Goal: Task Accomplishment & Management: Use online tool/utility

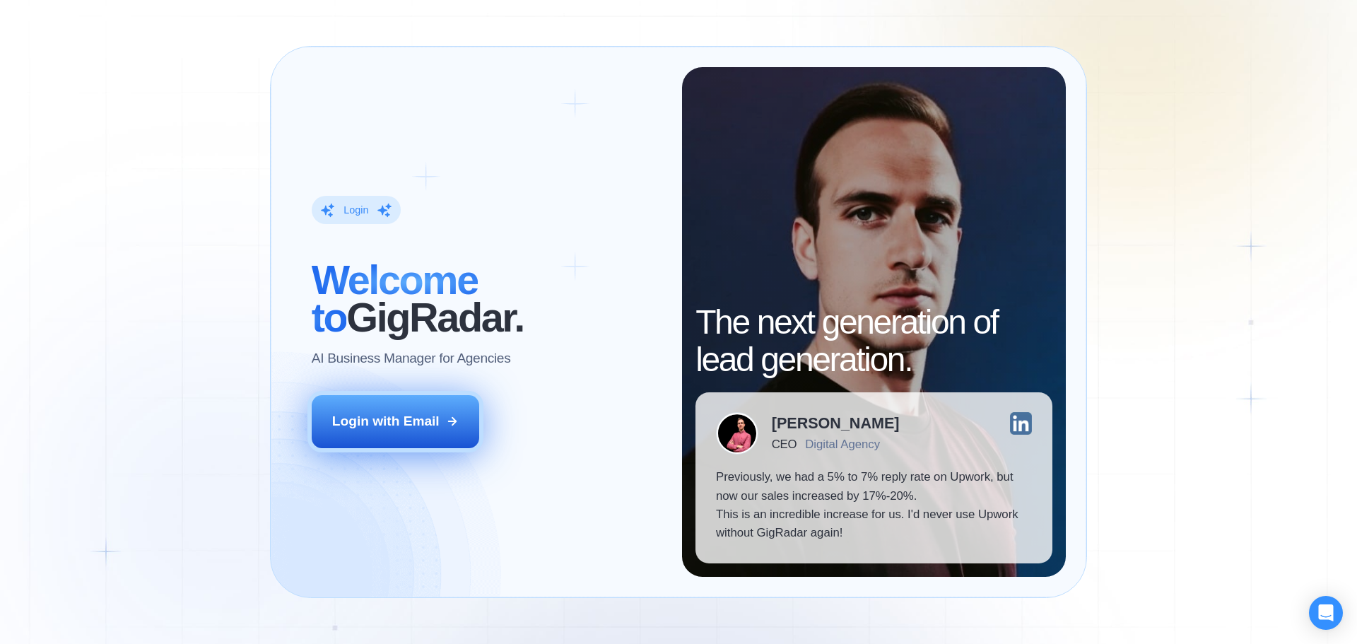
click at [396, 428] on div "Login with Email" at bounding box center [385, 421] width 107 height 18
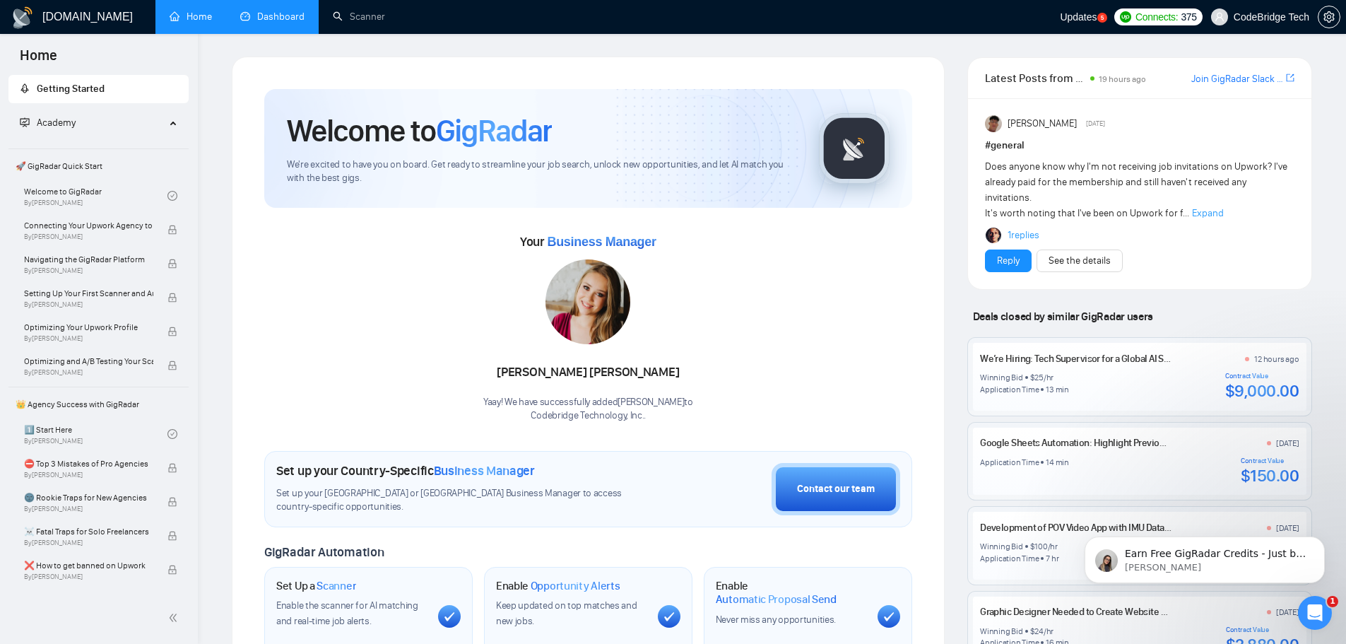
click at [292, 11] on link "Dashboard" at bounding box center [272, 17] width 64 height 12
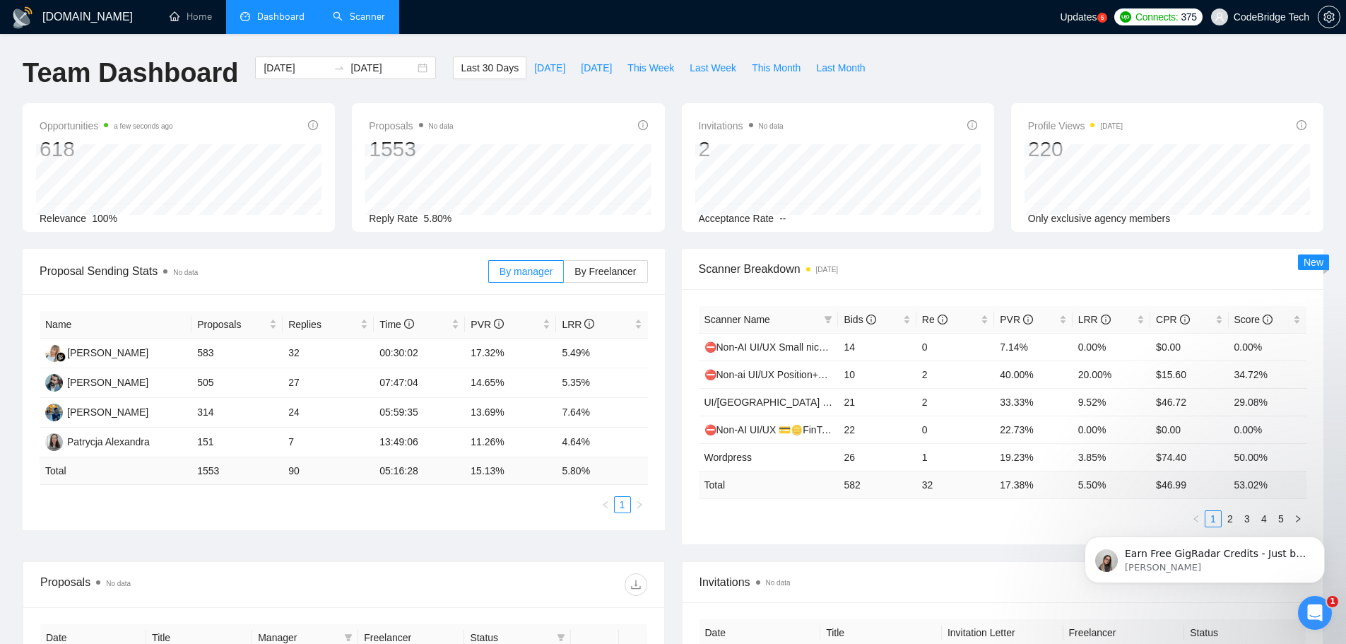
click at [352, 11] on link "Scanner" at bounding box center [359, 17] width 52 height 12
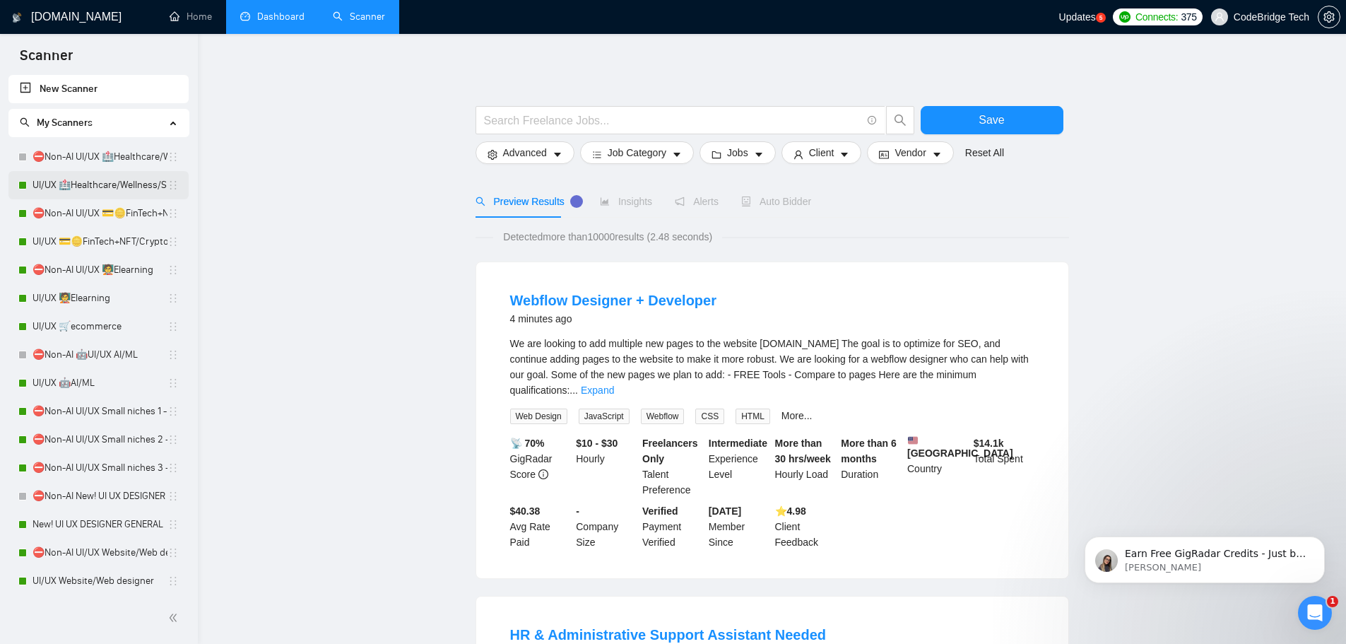
click at [108, 187] on link "UI/UX 🏥Healthcare/Wellness/Sports/Fitness" at bounding box center [100, 185] width 135 height 28
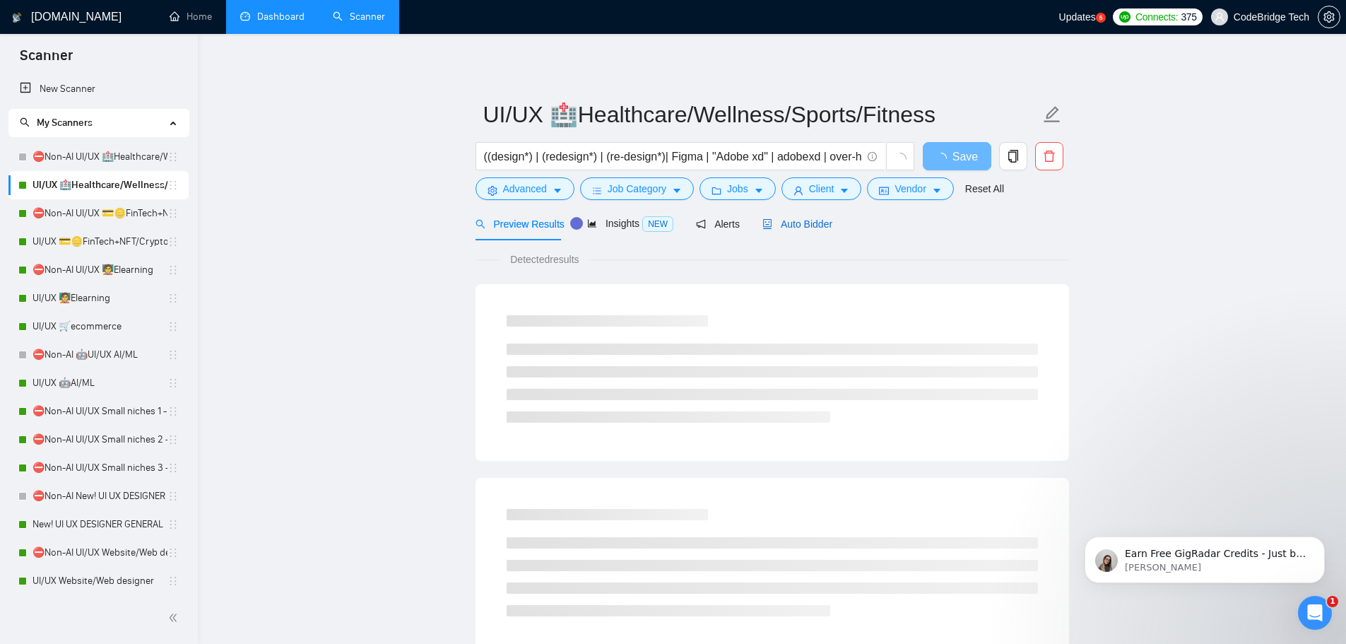
click at [794, 219] on span "Auto Bidder" at bounding box center [798, 223] width 70 height 11
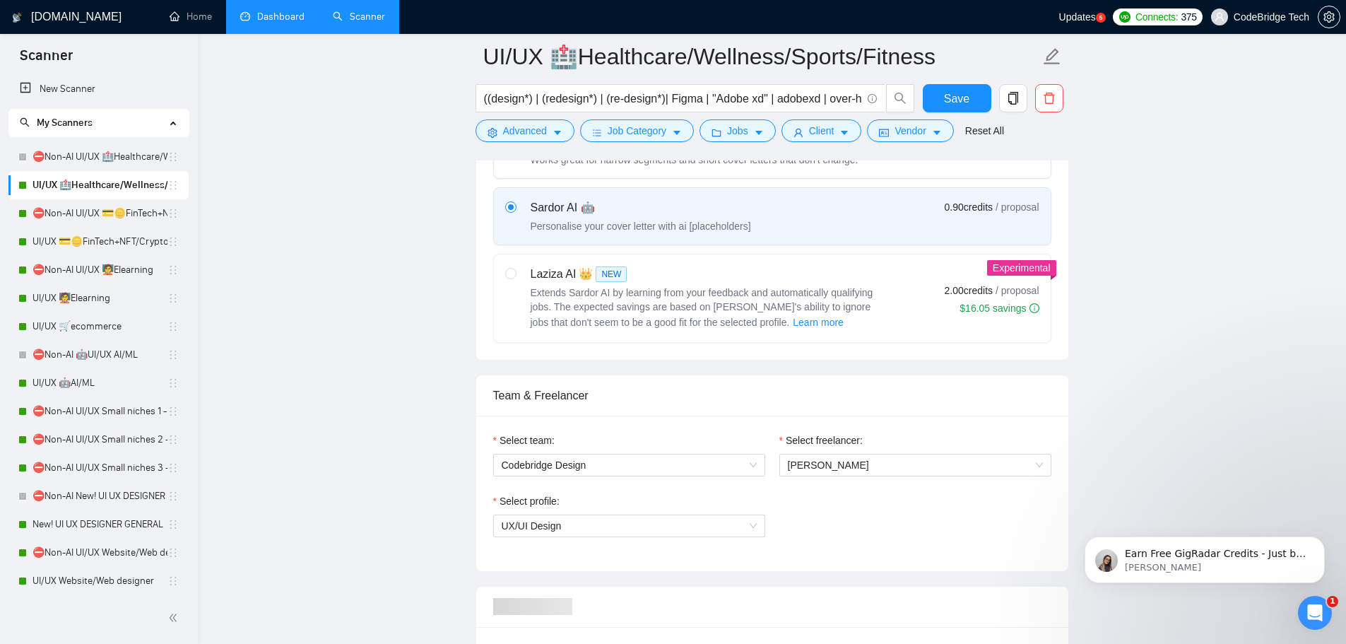
scroll to position [707, 0]
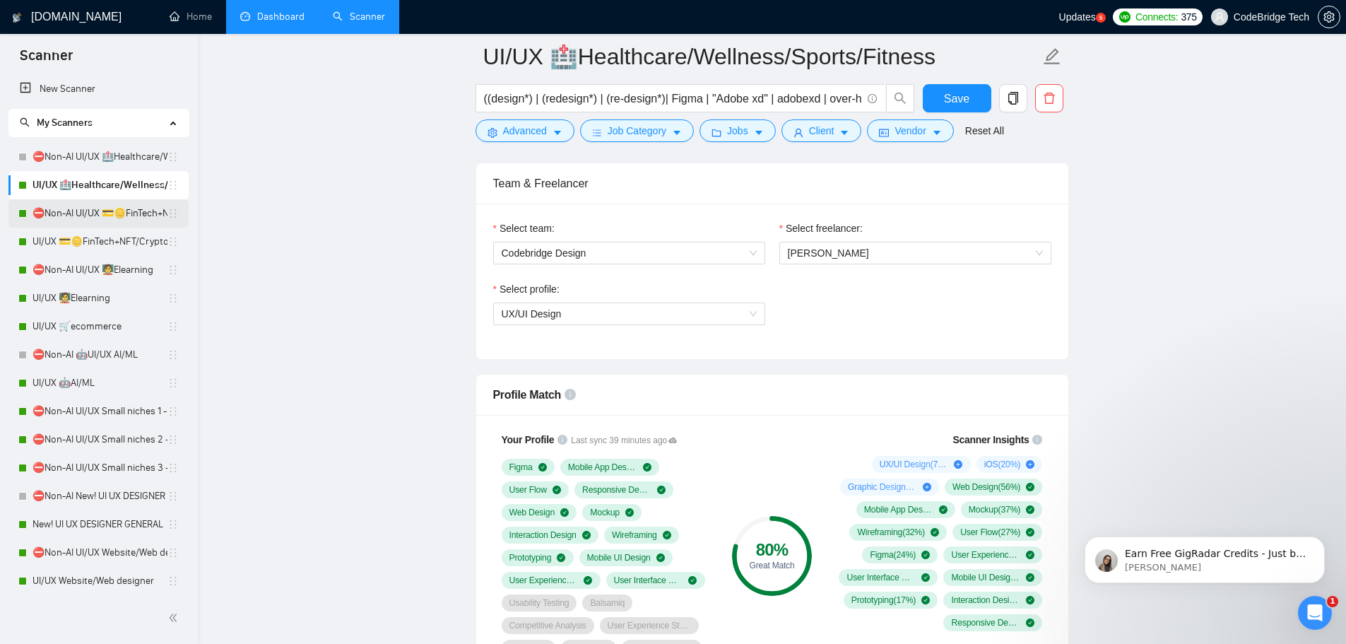
click at [78, 216] on link "⛔Non-AI UI/UX 💳🪙FinTech+NFT/Crypto/Blockchain/Casino" at bounding box center [100, 213] width 135 height 28
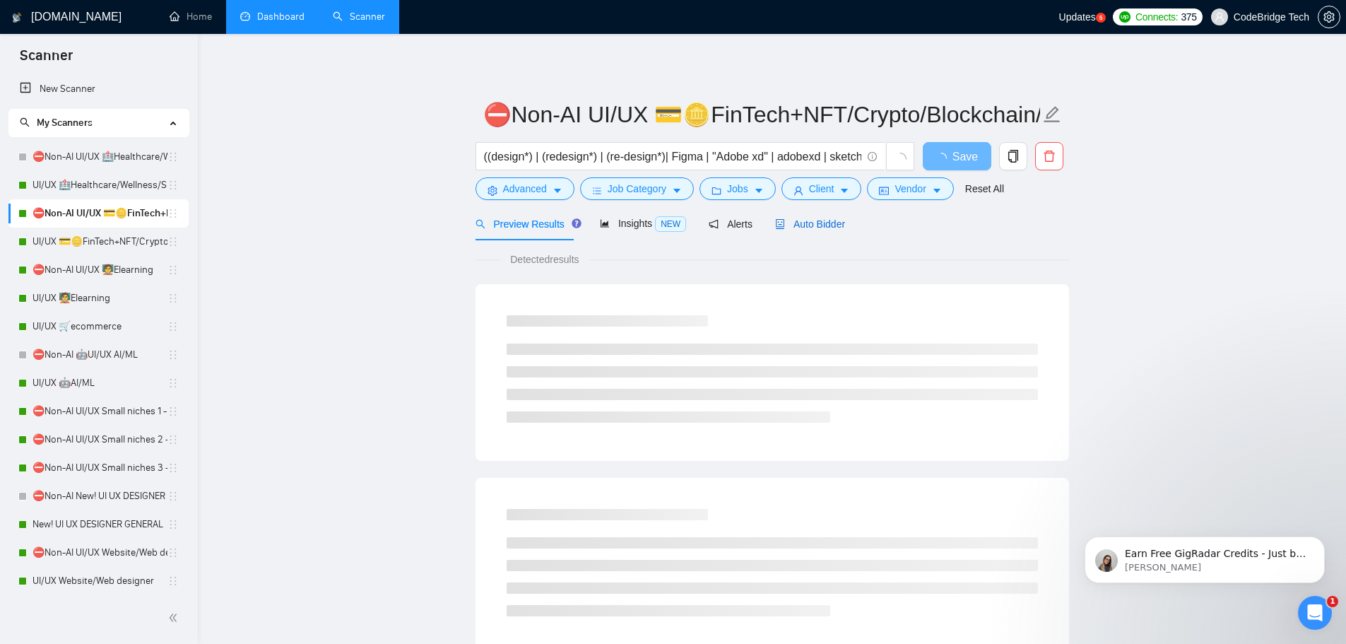
click at [823, 220] on span "Auto Bidder" at bounding box center [810, 223] width 70 height 11
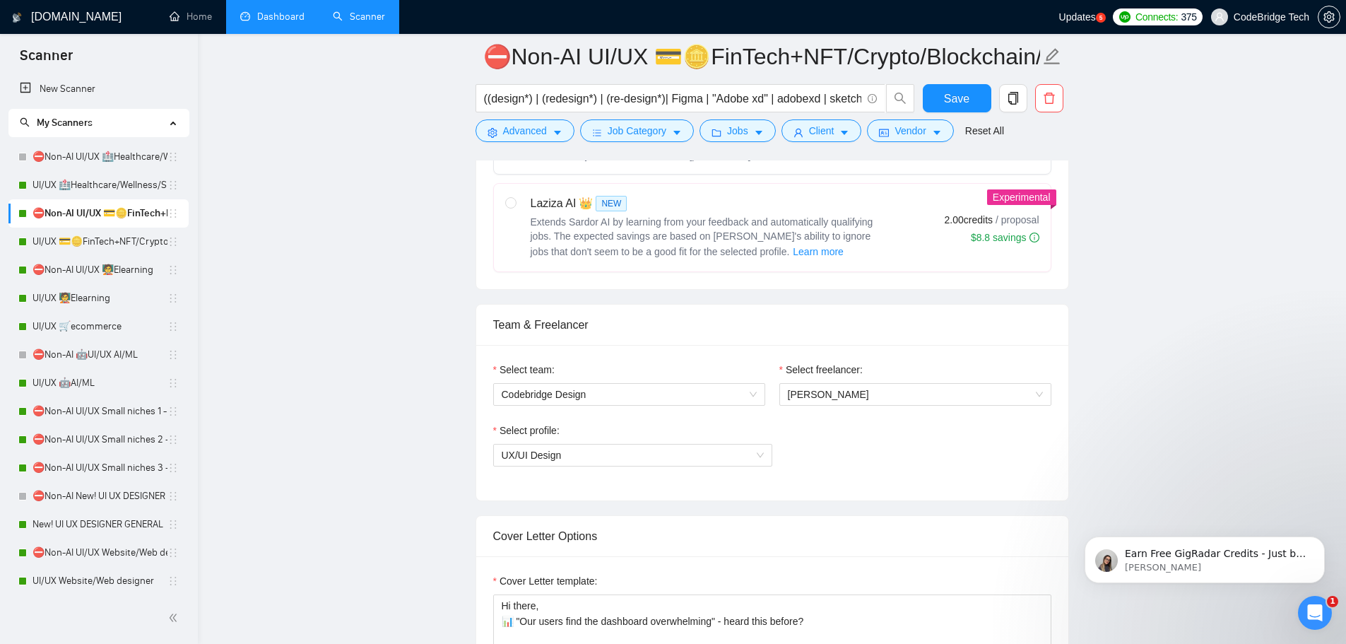
scroll to position [424, 0]
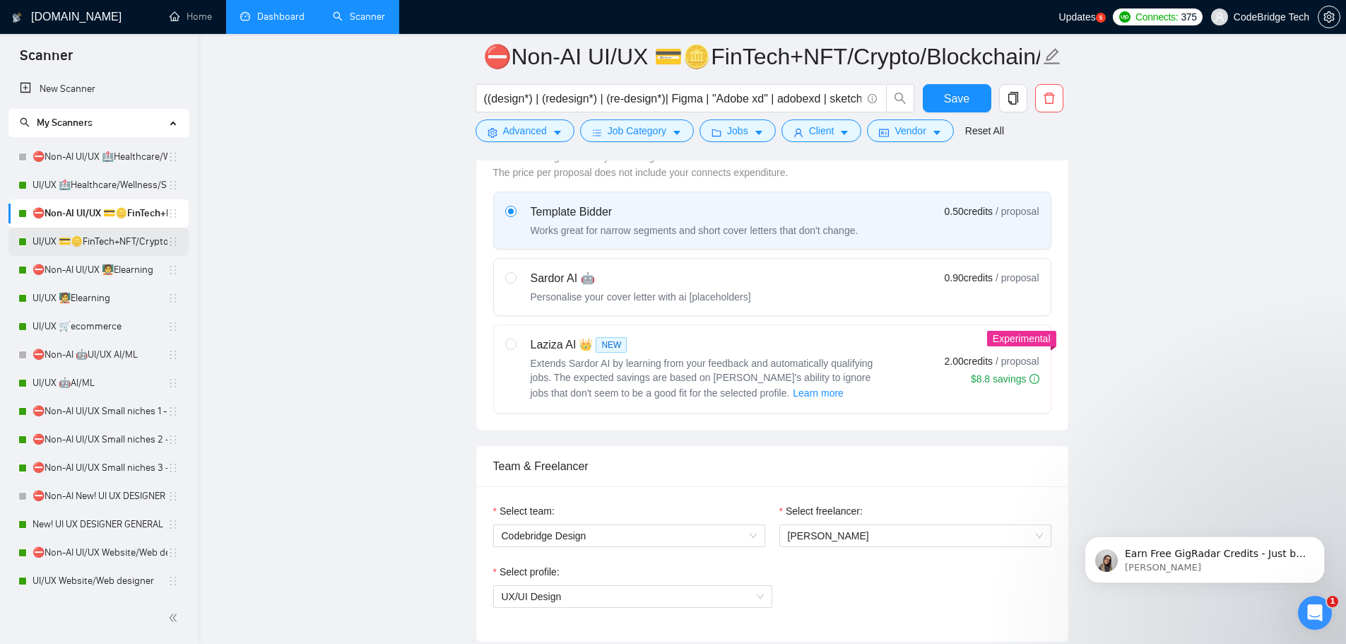
click at [90, 242] on link "UI/UX 💳🪙FinTech+NFT/Crypto/Blockchain/Casino" at bounding box center [100, 242] width 135 height 28
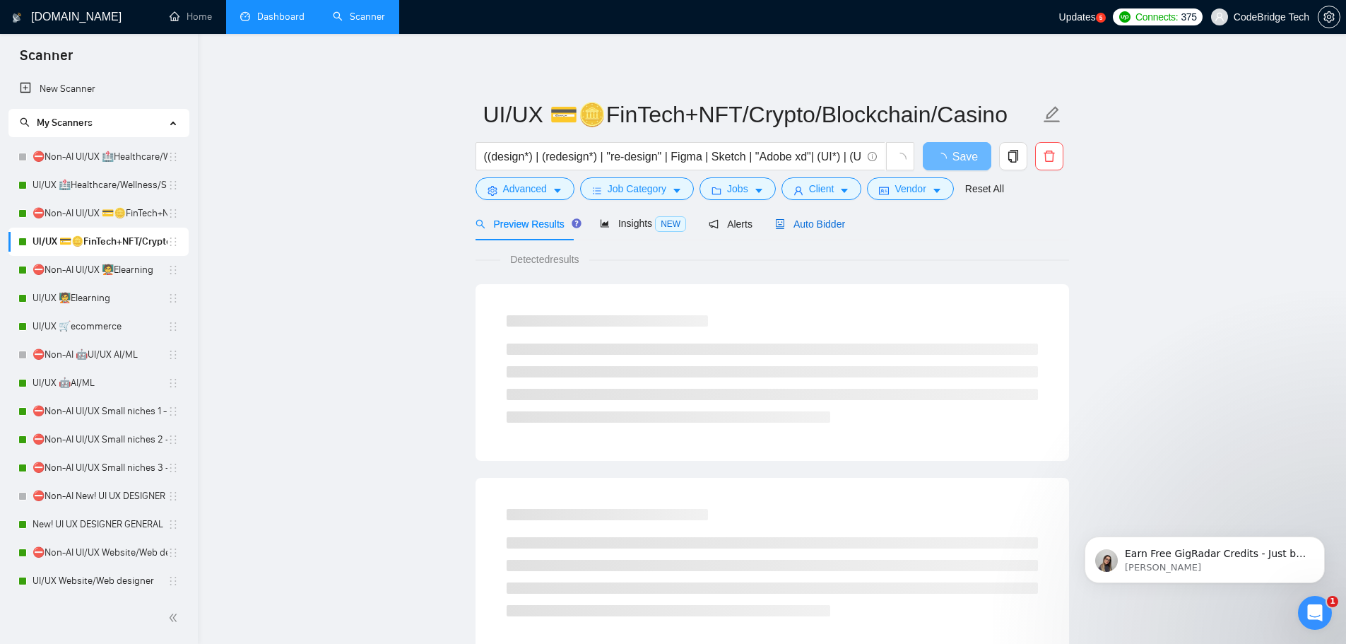
click at [815, 221] on span "Auto Bidder" at bounding box center [810, 223] width 70 height 11
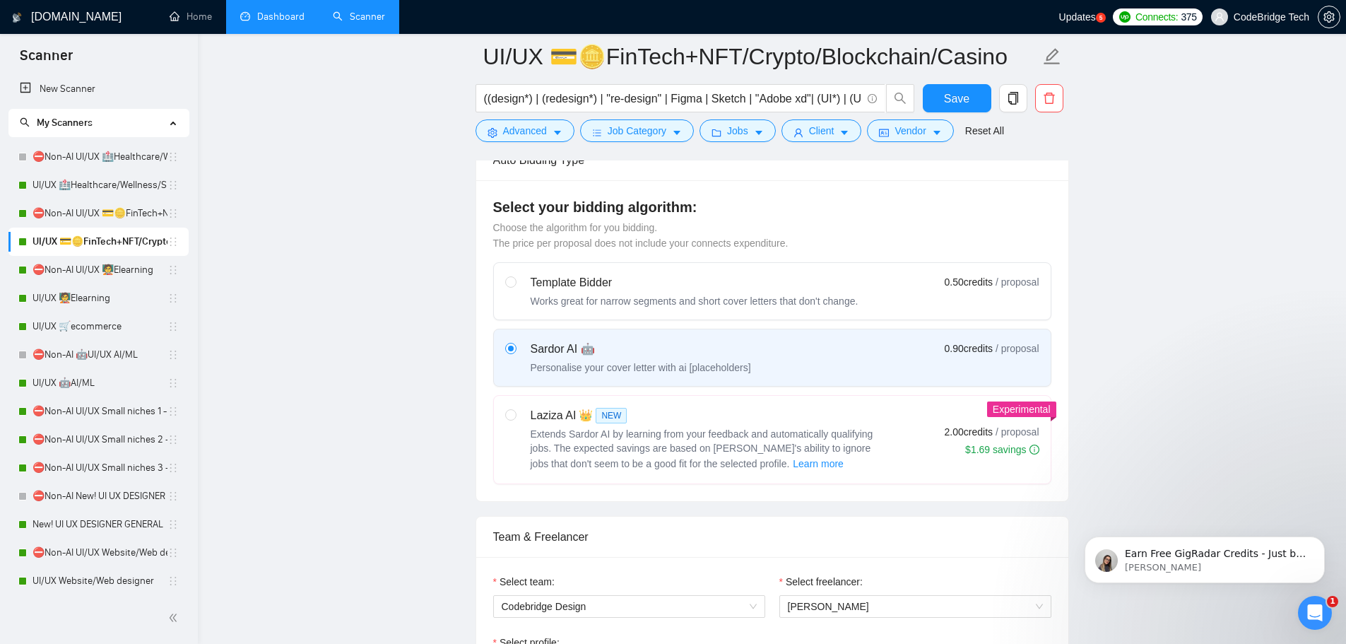
scroll to position [565, 0]
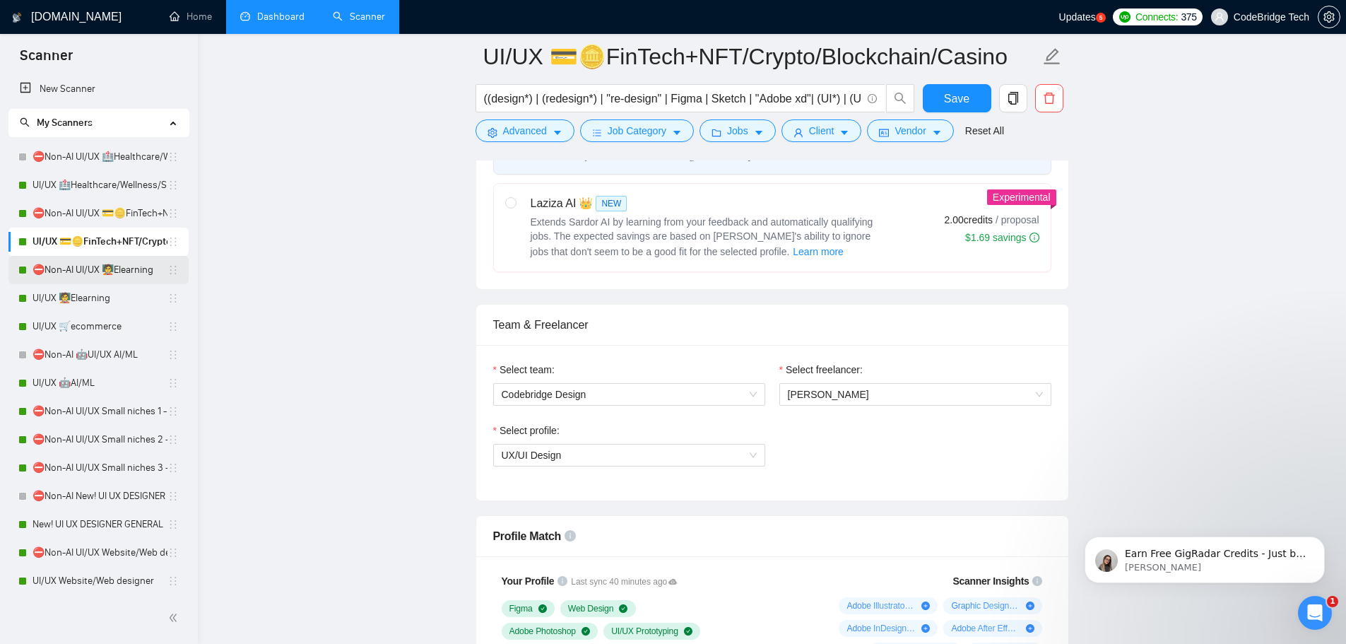
click at [72, 270] on link "⛔Non-AI UI/UX 🧑‍🏫Elearning" at bounding box center [100, 270] width 135 height 28
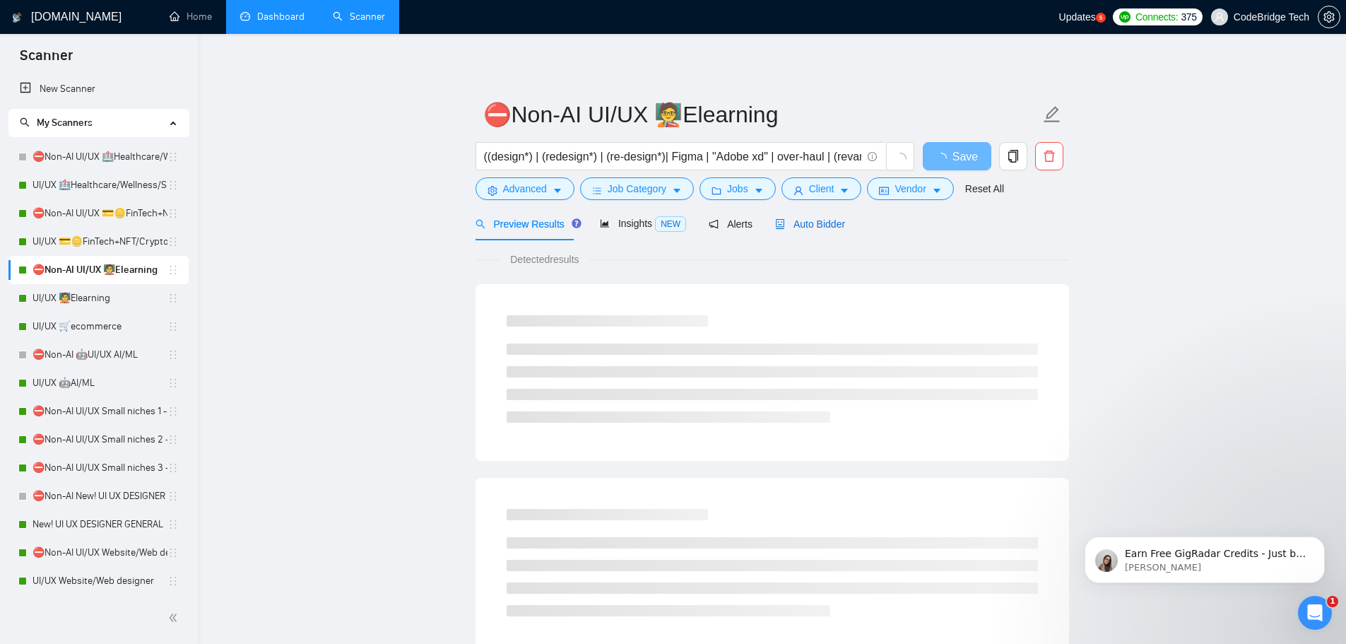
click at [817, 225] on span "Auto Bidder" at bounding box center [810, 223] width 70 height 11
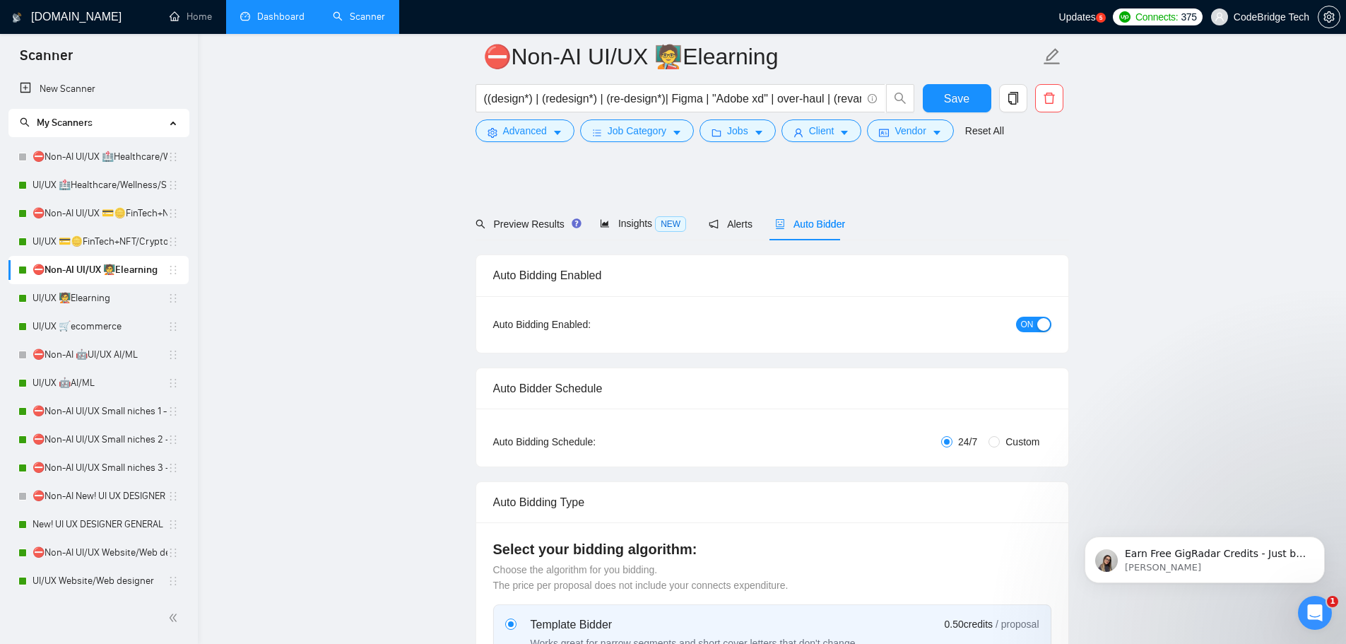
scroll to position [424, 0]
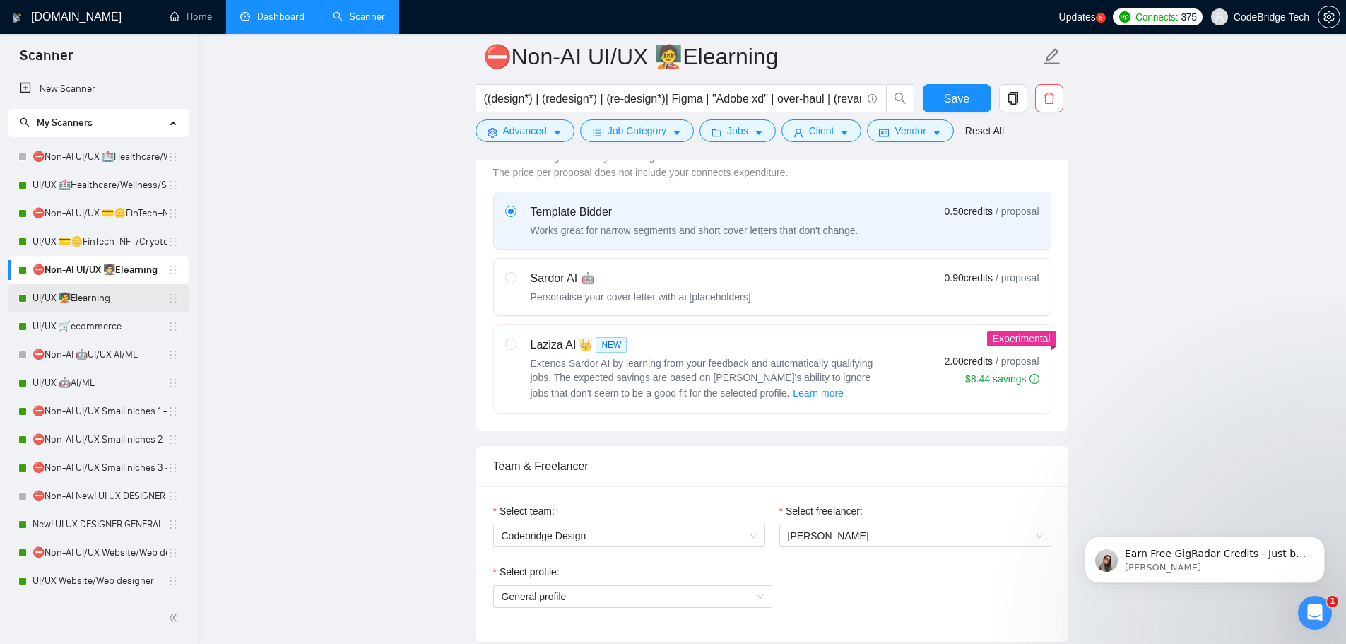
click at [90, 300] on link "UI/UX 🧑‍🏫Elearning" at bounding box center [100, 298] width 135 height 28
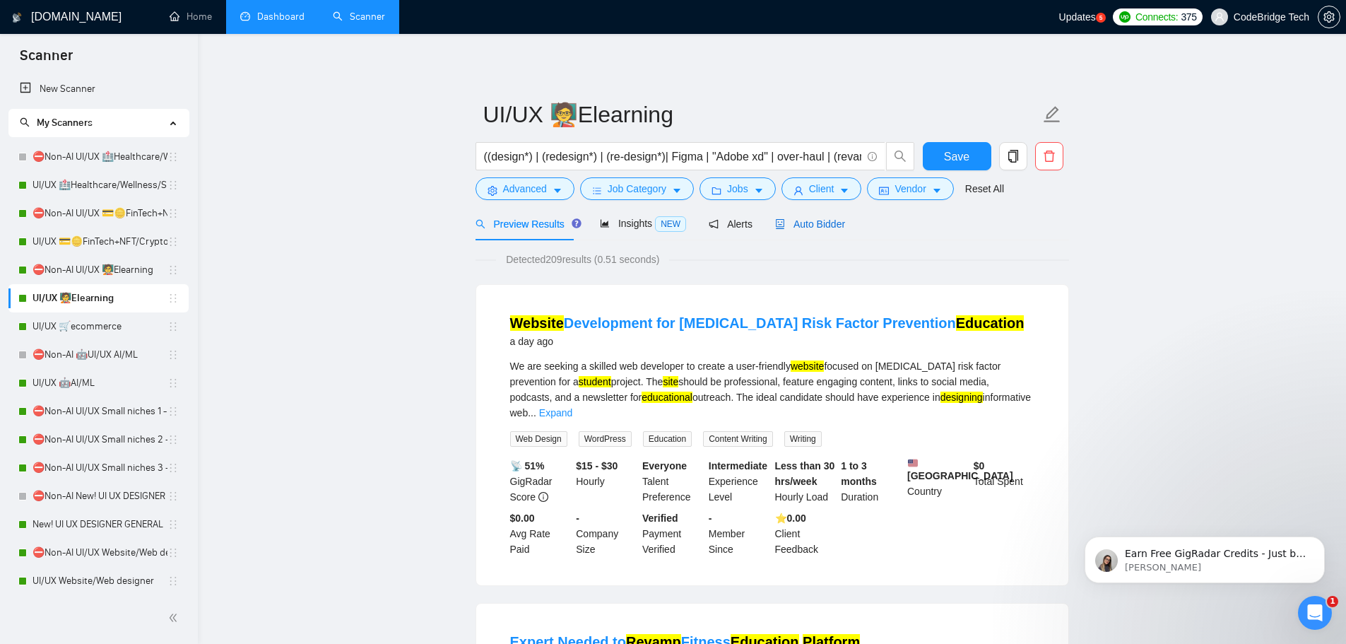
click at [812, 221] on span "Auto Bidder" at bounding box center [810, 223] width 70 height 11
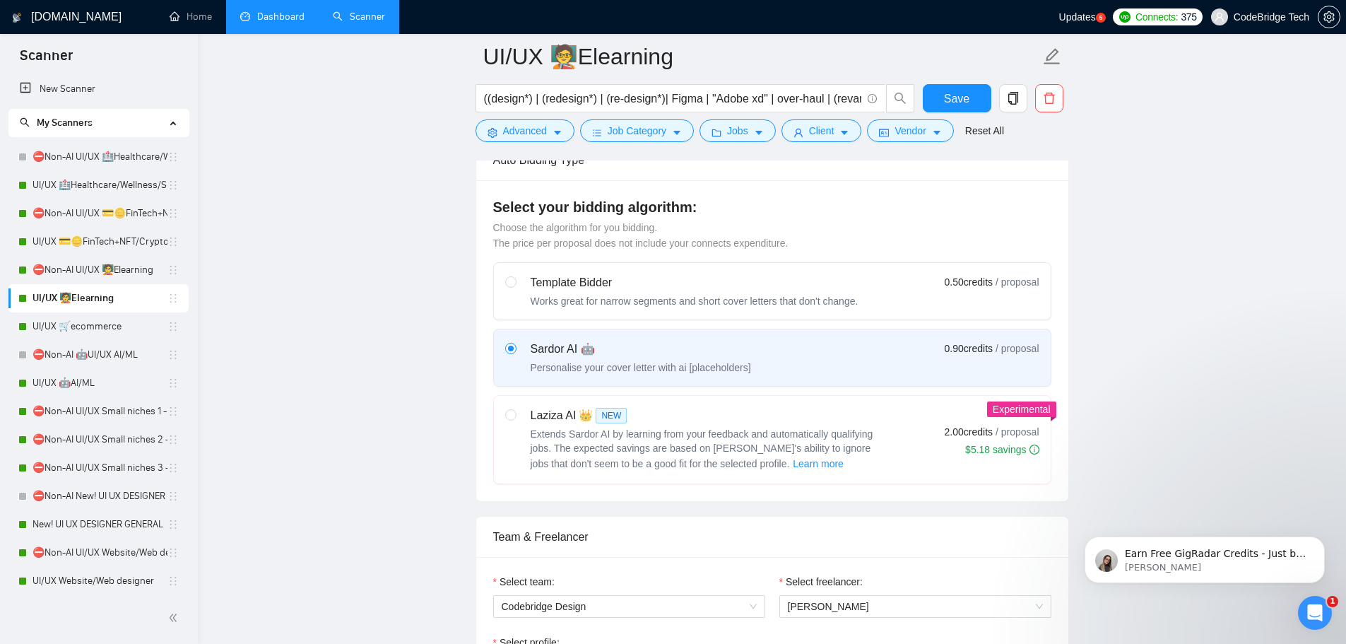
scroll to position [565, 0]
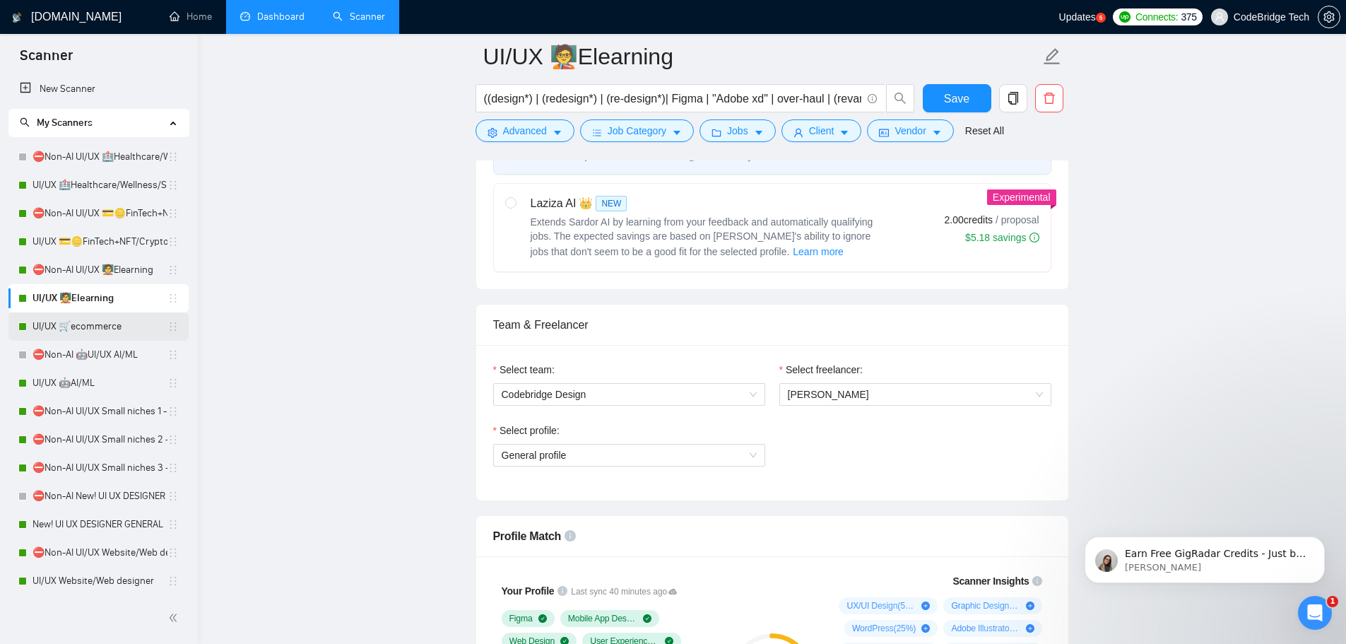
click at [90, 328] on link "UI/UX 🛒ecommerce" at bounding box center [100, 326] width 135 height 28
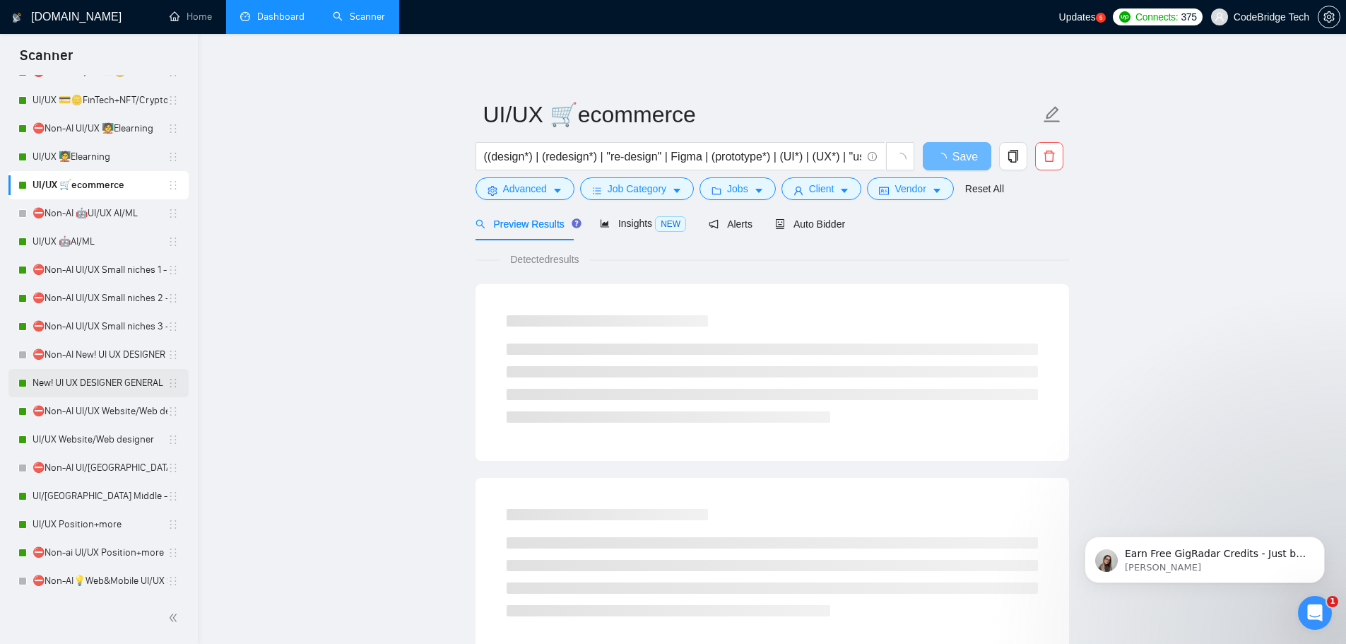
scroll to position [283, 0]
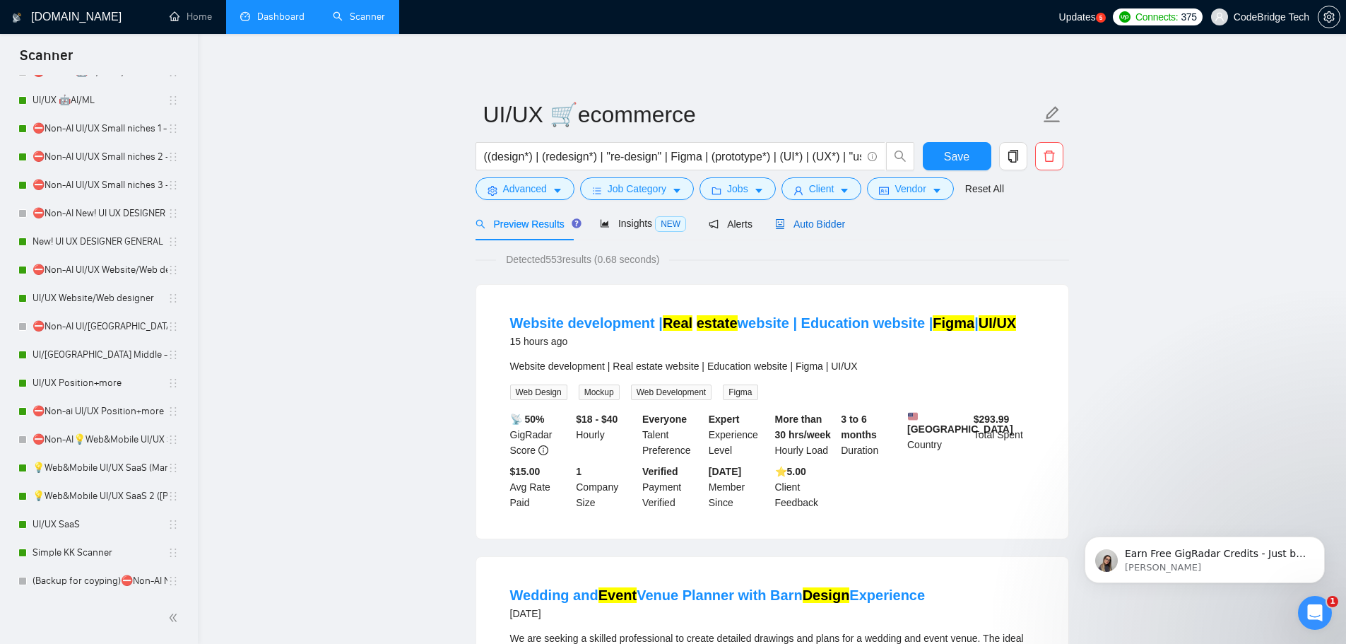
click at [805, 230] on div "Auto Bidder" at bounding box center [810, 224] width 70 height 16
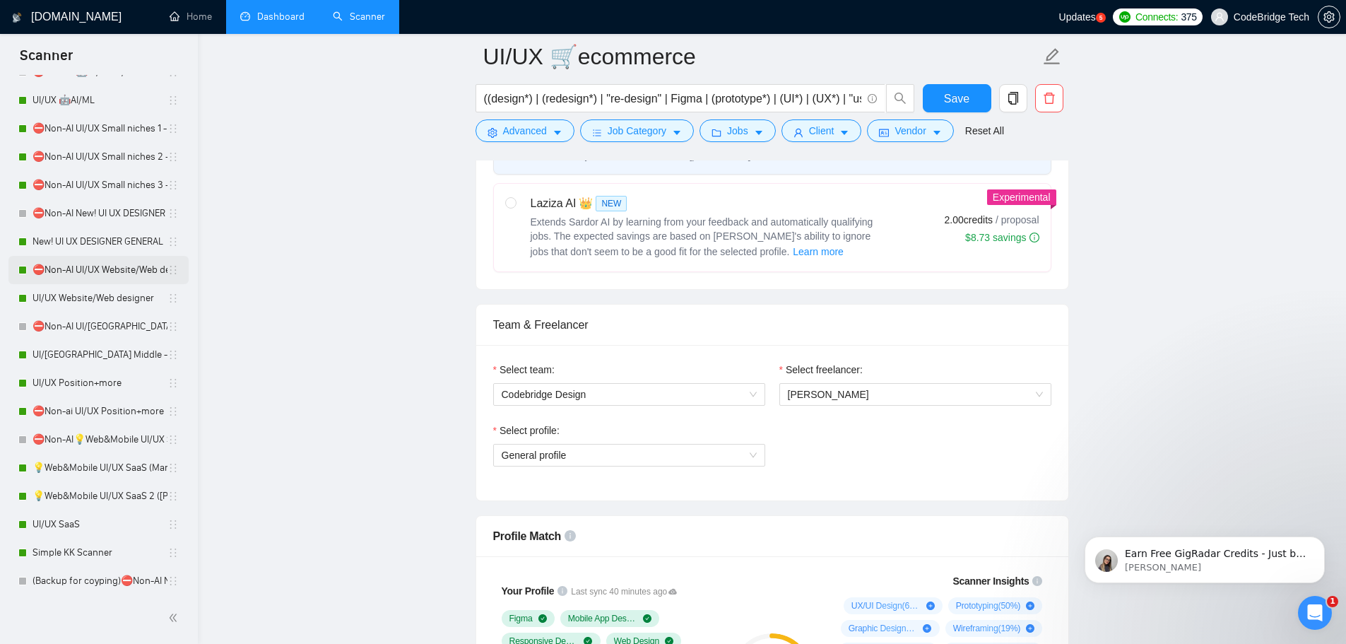
scroll to position [71, 0]
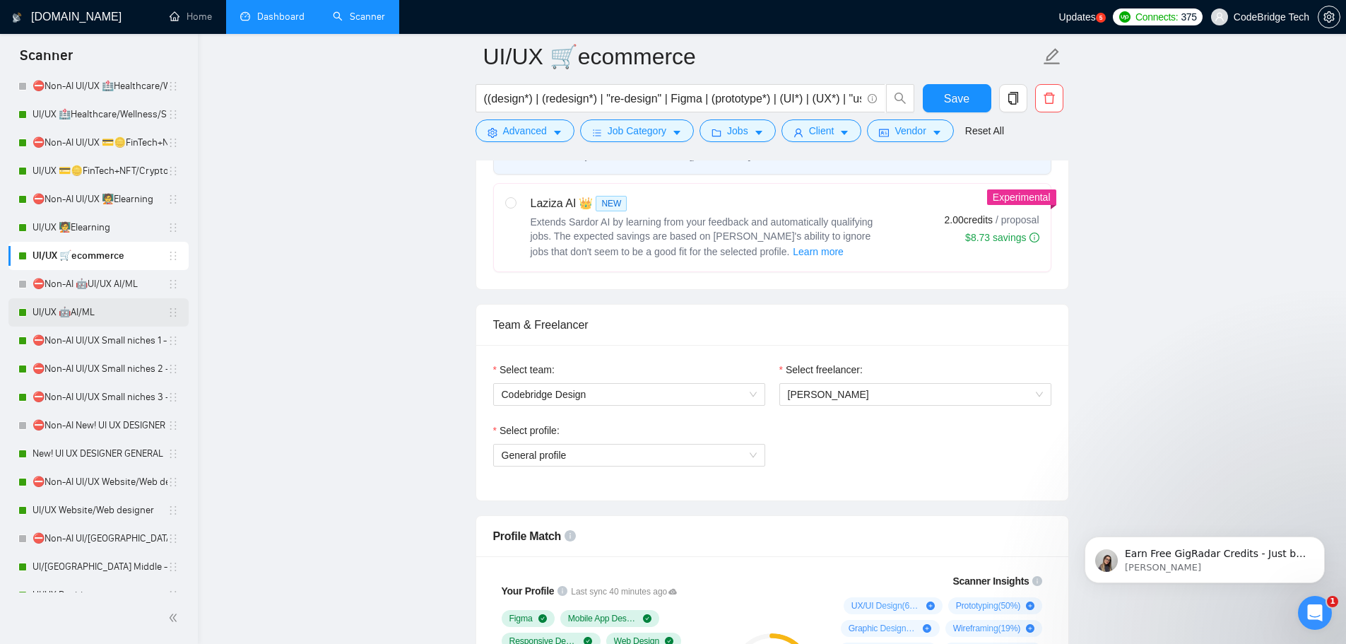
click at [64, 314] on link "UI/UX 🤖AI/ML" at bounding box center [100, 312] width 135 height 28
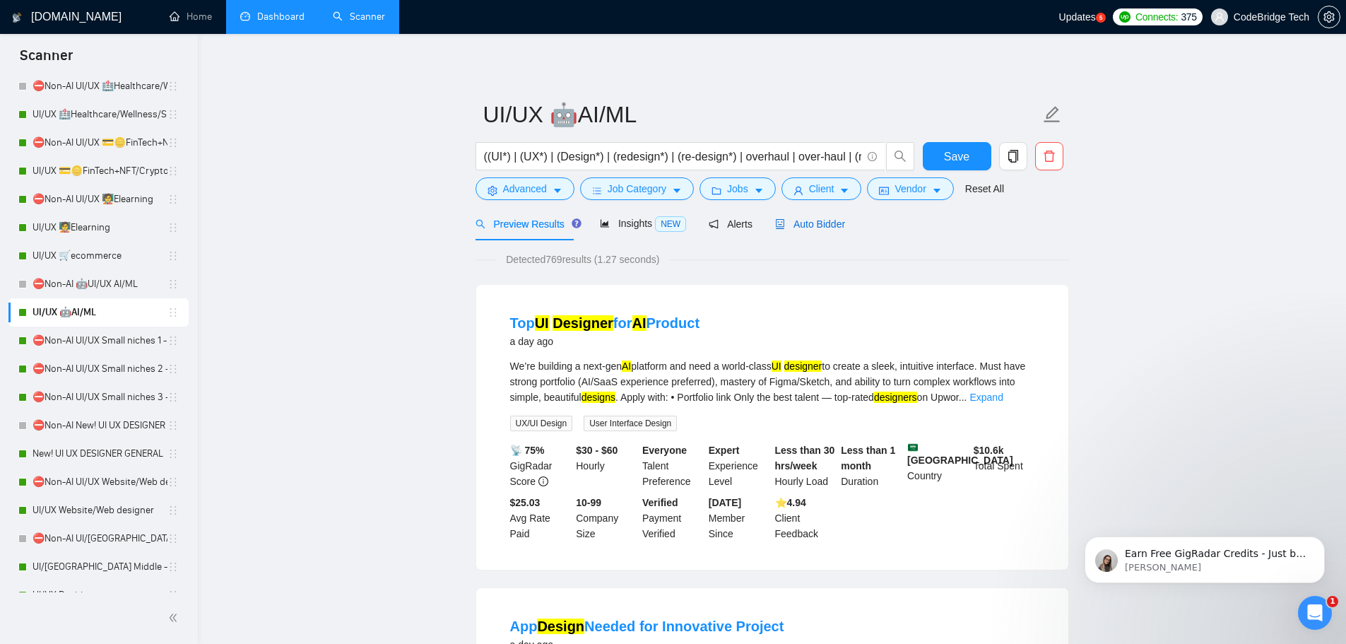
drag, startPoint x: 812, startPoint y: 229, endPoint x: 835, endPoint y: 231, distance: 23.4
click at [811, 229] on span "Auto Bidder" at bounding box center [810, 223] width 70 height 11
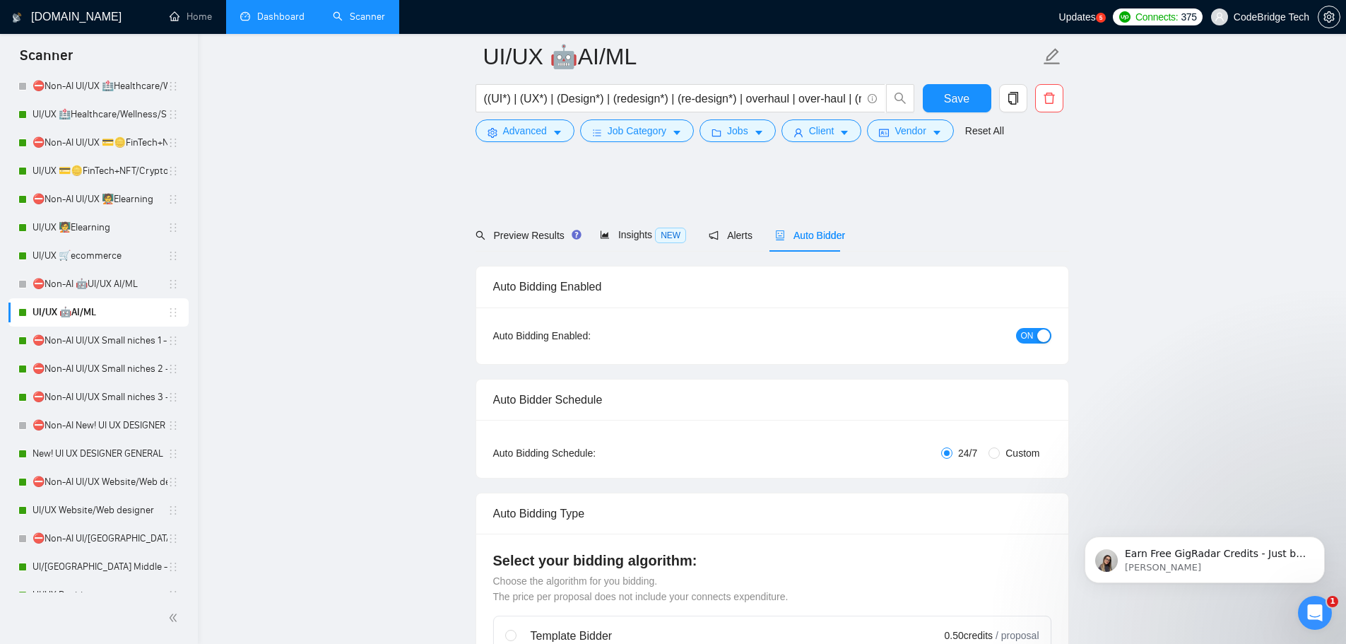
scroll to position [353, 0]
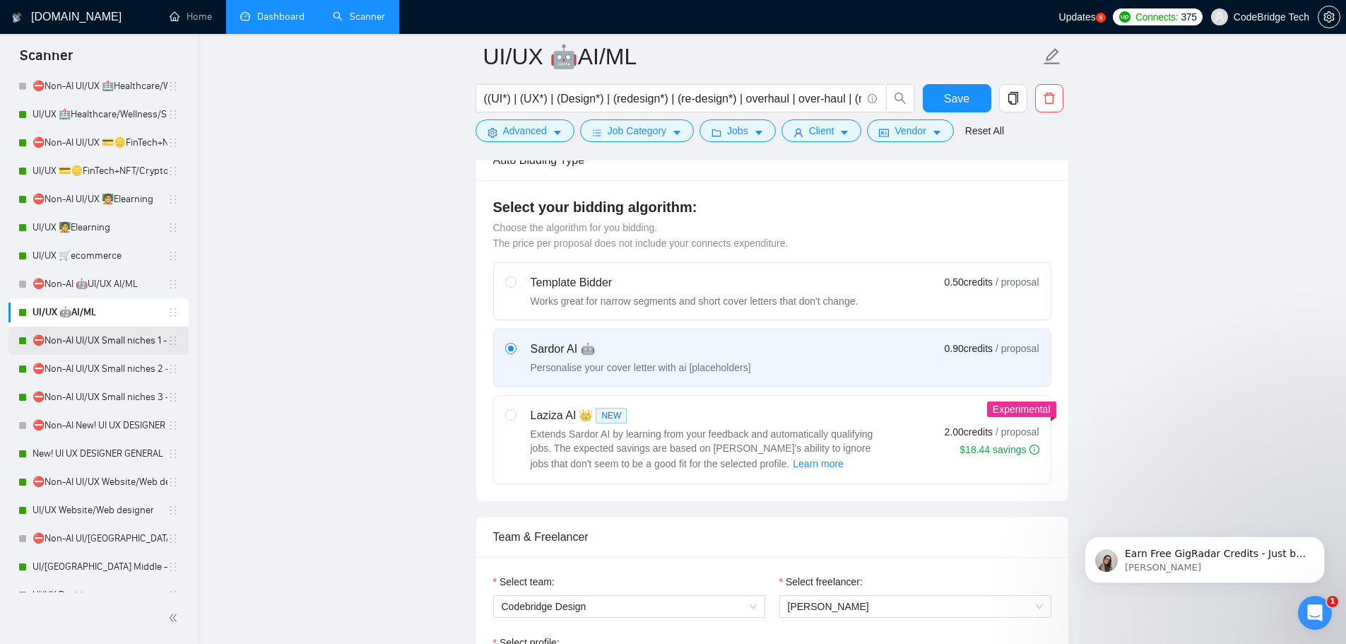
click at [120, 343] on link "⛔Non-AI UI/UX Small niches 1 - Productivity/Booking,automotive, travel, social …" at bounding box center [100, 341] width 135 height 28
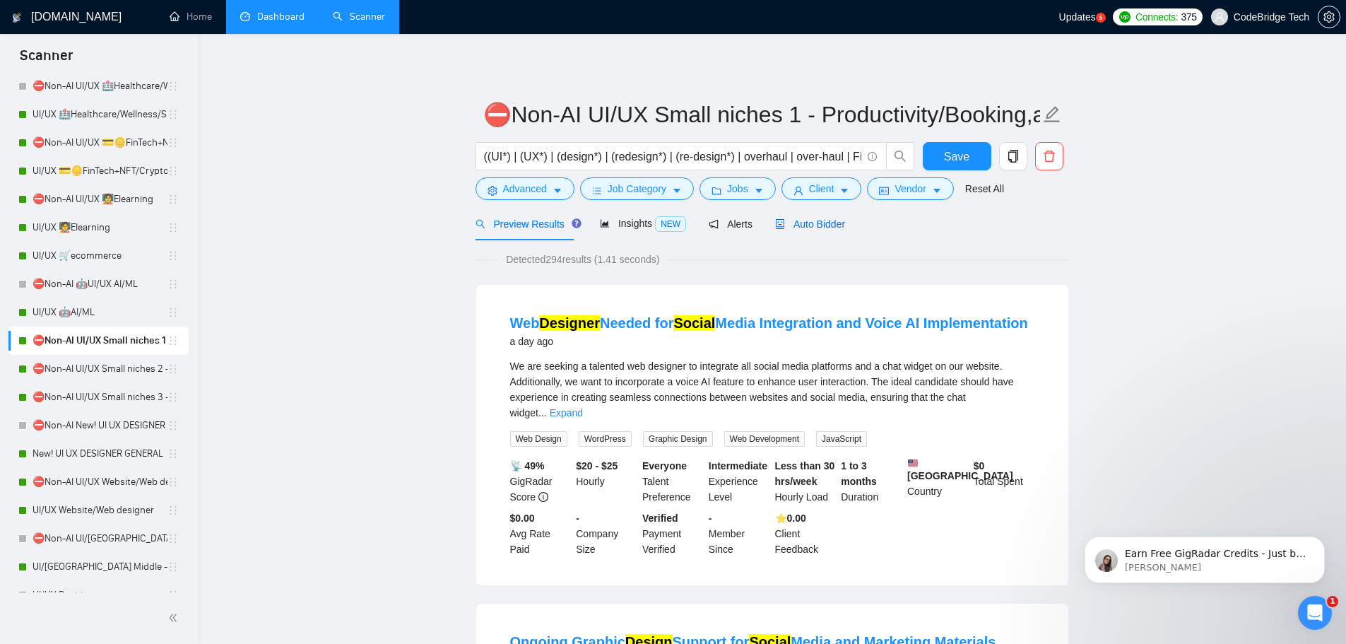
click at [826, 218] on span "Auto Bidder" at bounding box center [810, 223] width 70 height 11
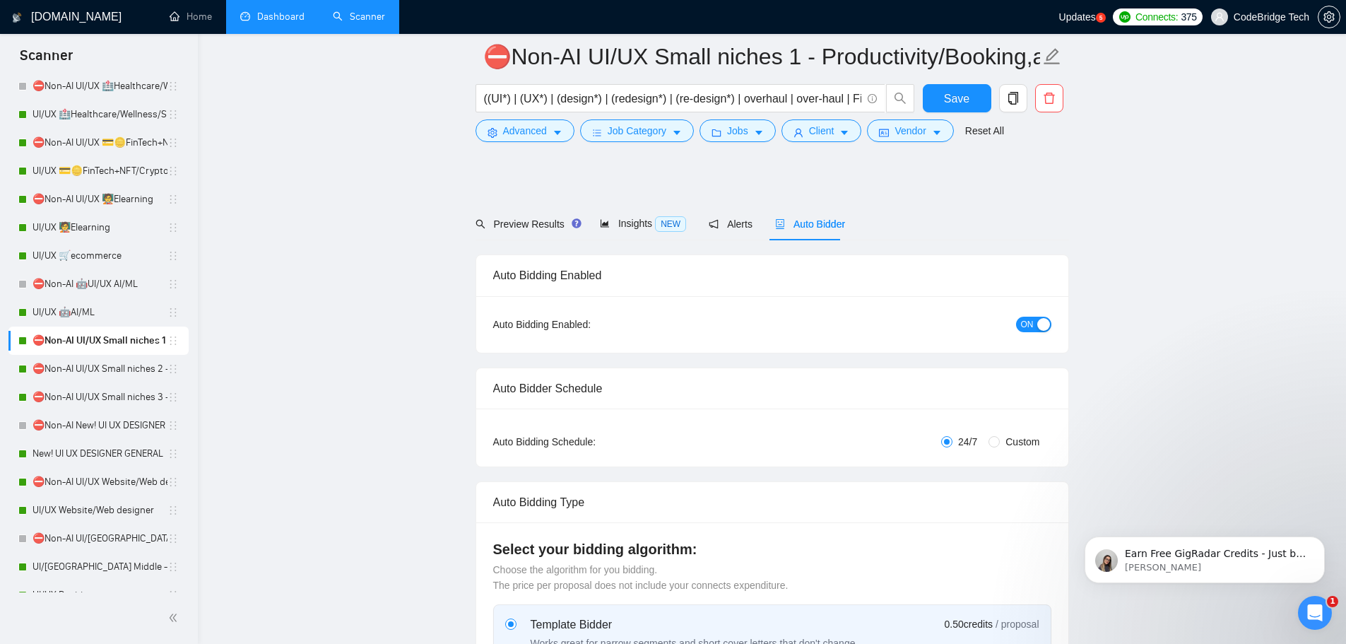
scroll to position [424, 0]
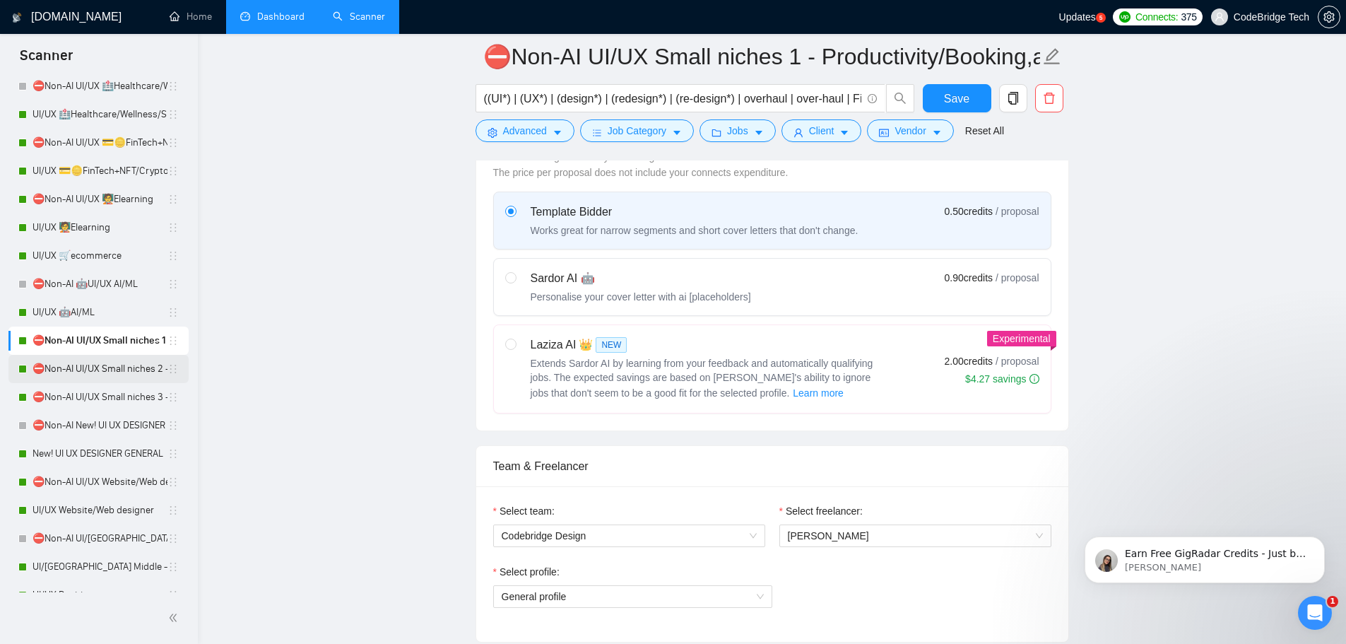
click at [92, 370] on link "⛔Non-AI UI/UX Small niches 2 - HR (Ticketing), Legal,Tax/Logistics" at bounding box center [100, 369] width 135 height 28
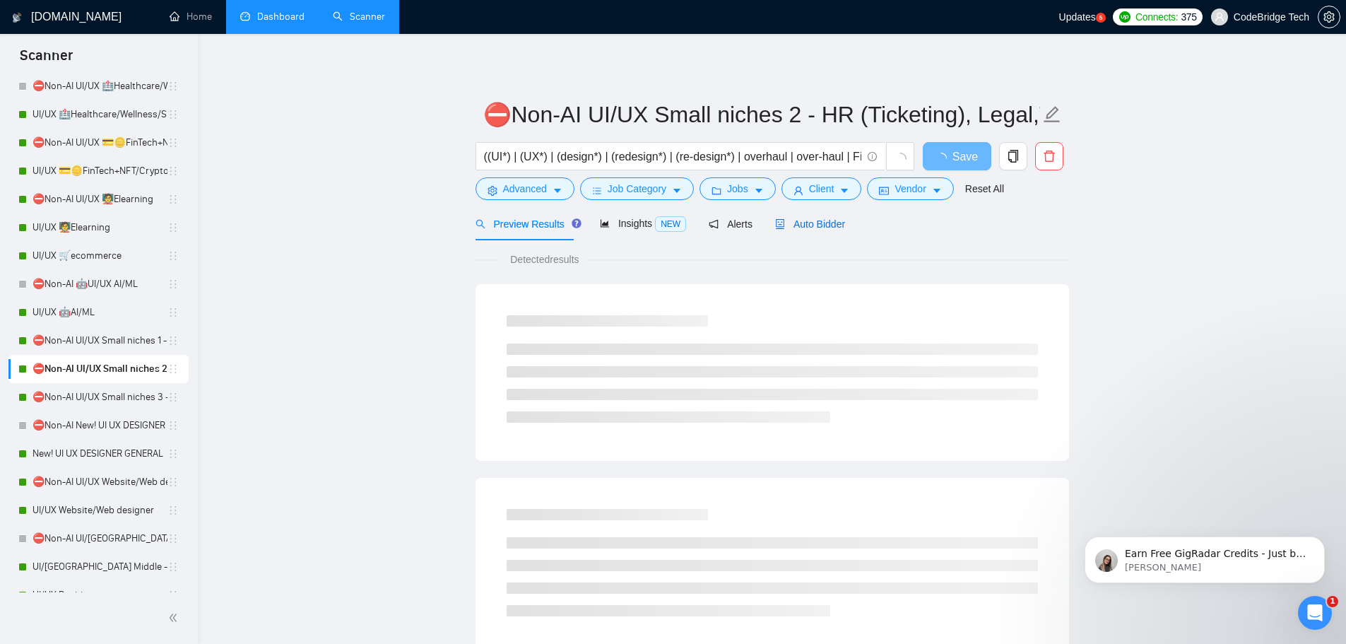
click at [813, 224] on span "Auto Bidder" at bounding box center [810, 223] width 70 height 11
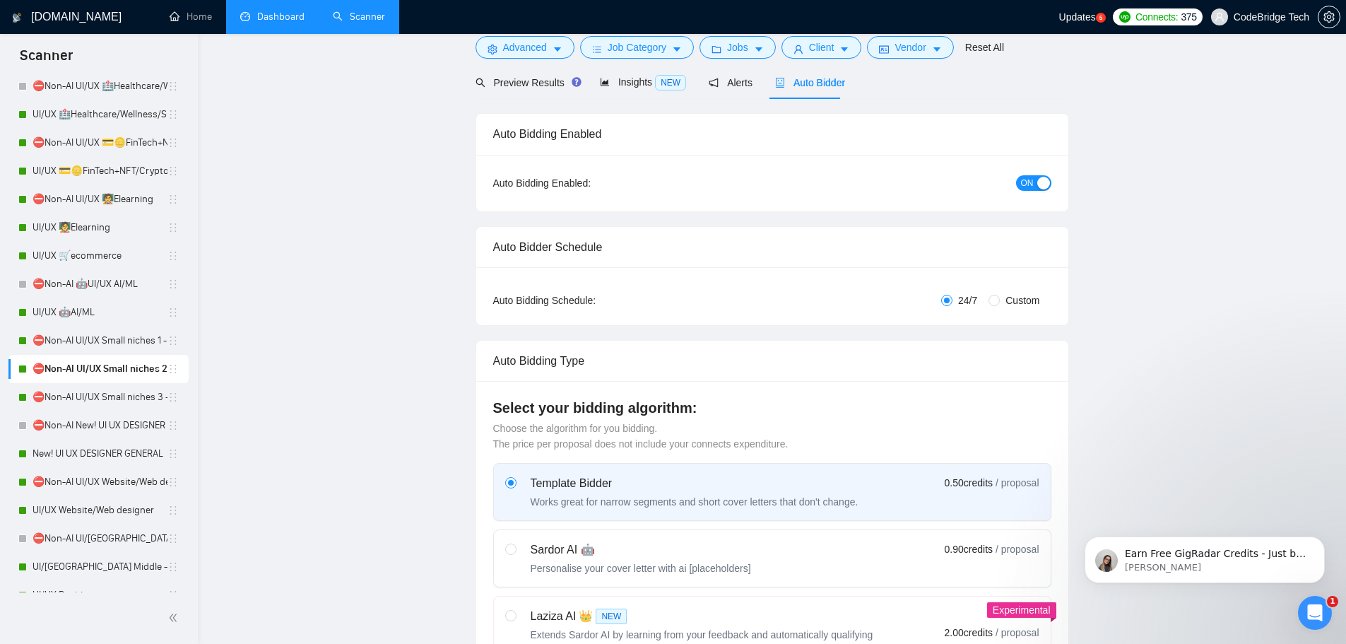
scroll to position [424, 0]
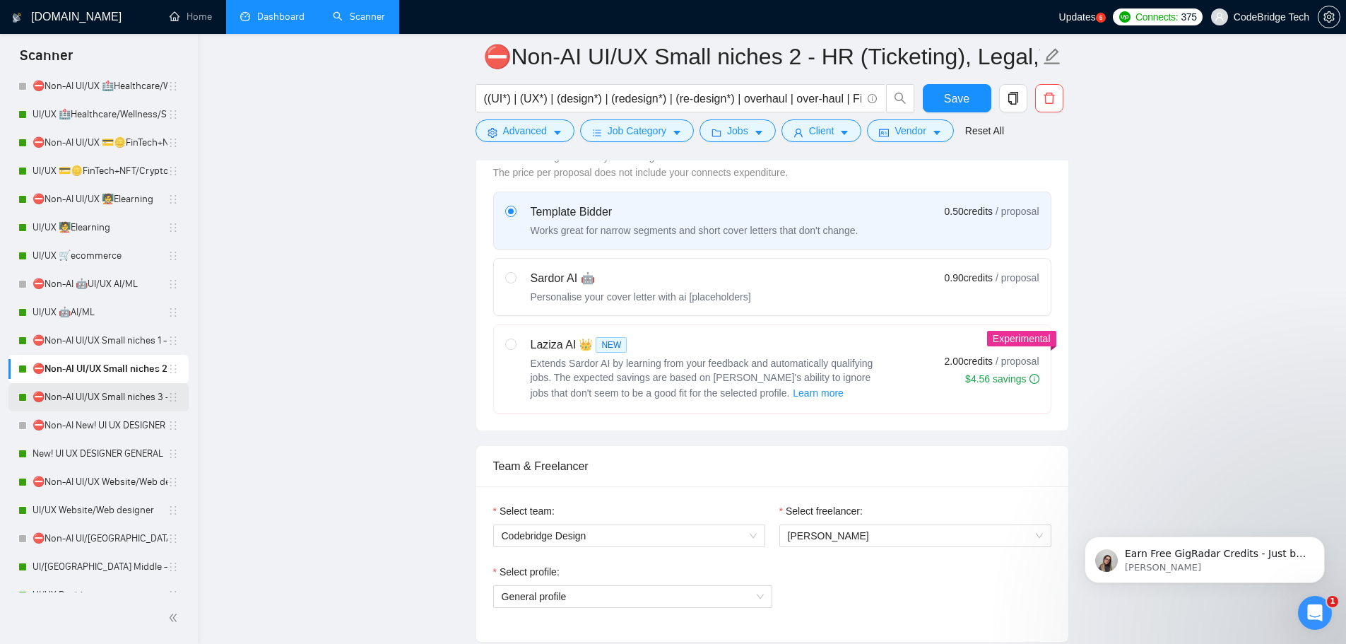
click at [87, 394] on link "⛔Non-AI UI/UX Small niches 3 - NGO/Non-profit/sustainability" at bounding box center [100, 397] width 135 height 28
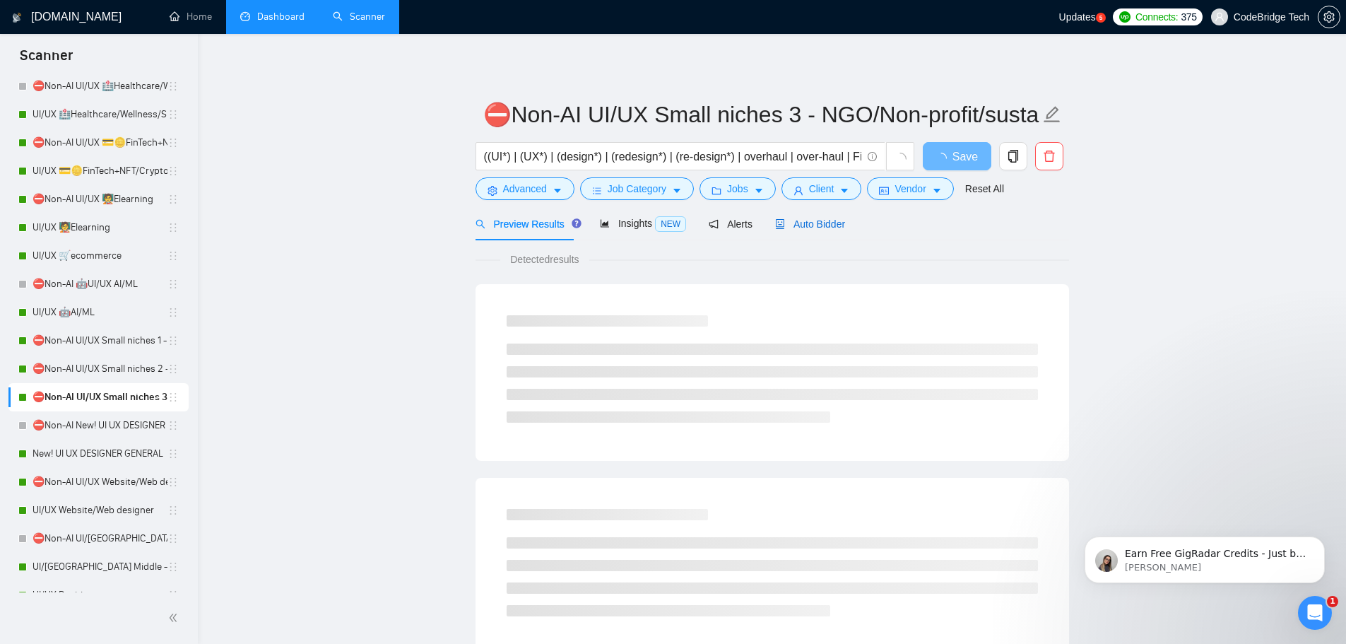
click at [812, 225] on span "Auto Bidder" at bounding box center [810, 223] width 70 height 11
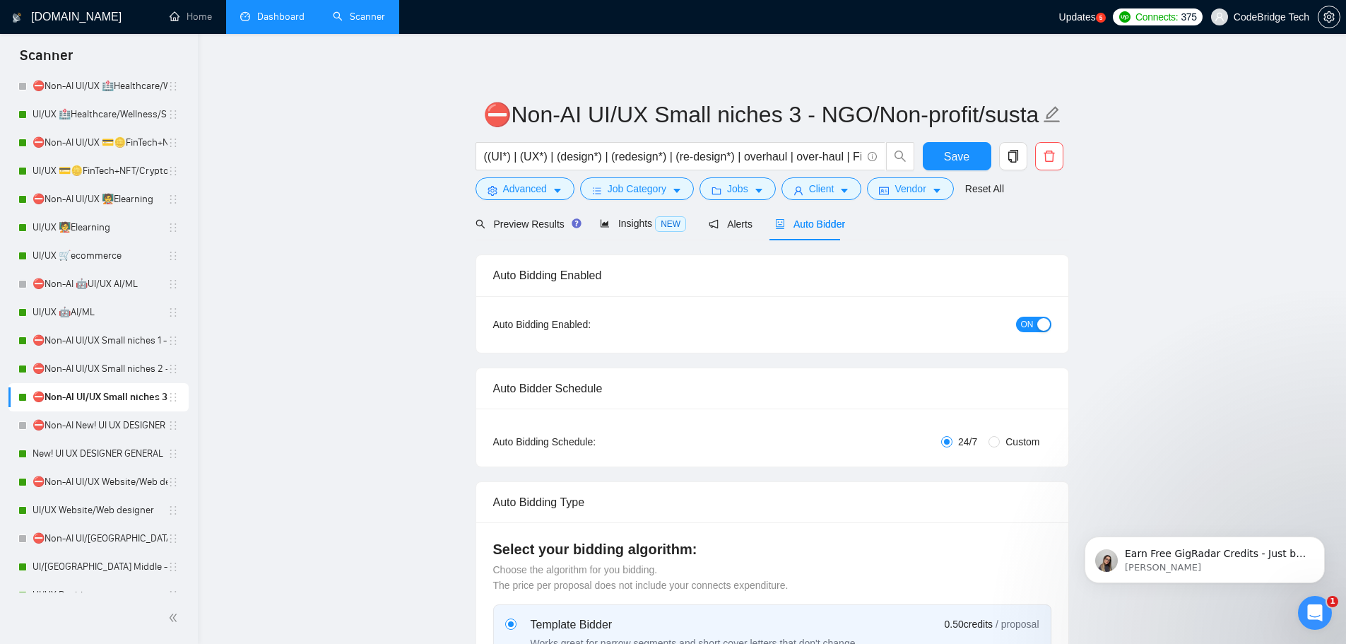
scroll to position [495, 0]
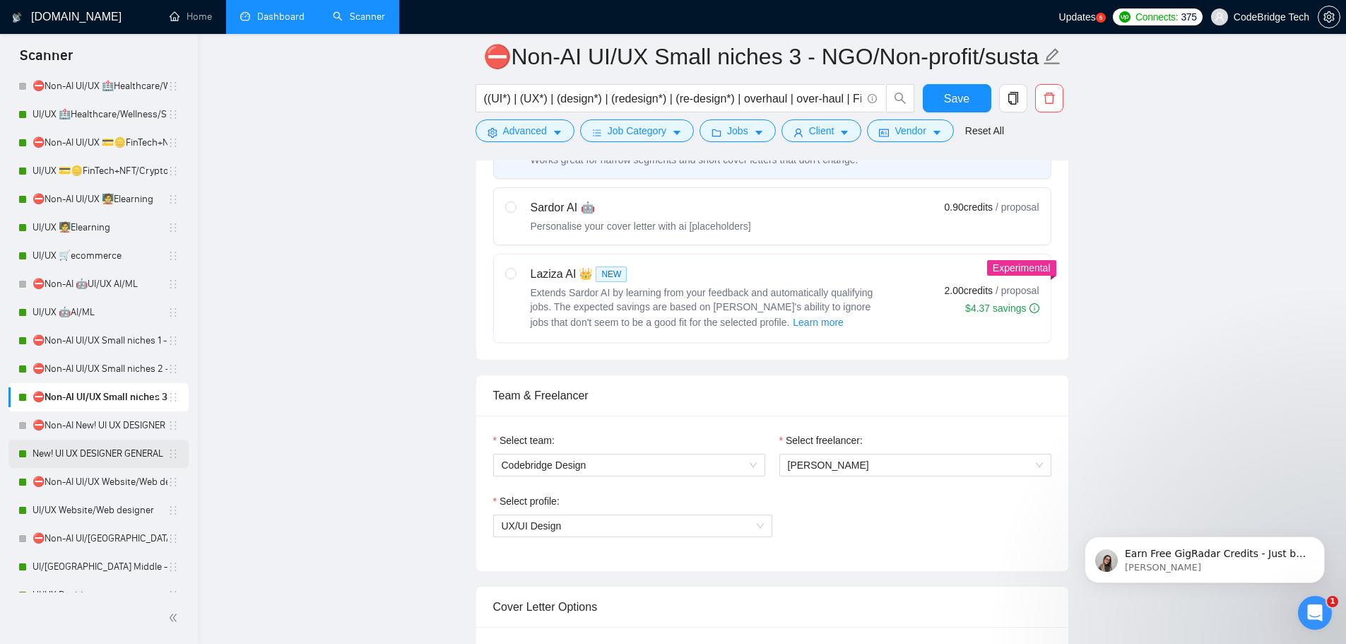
click at [77, 453] on link "New! UI UX DESIGNER GENERAL" at bounding box center [100, 454] width 135 height 28
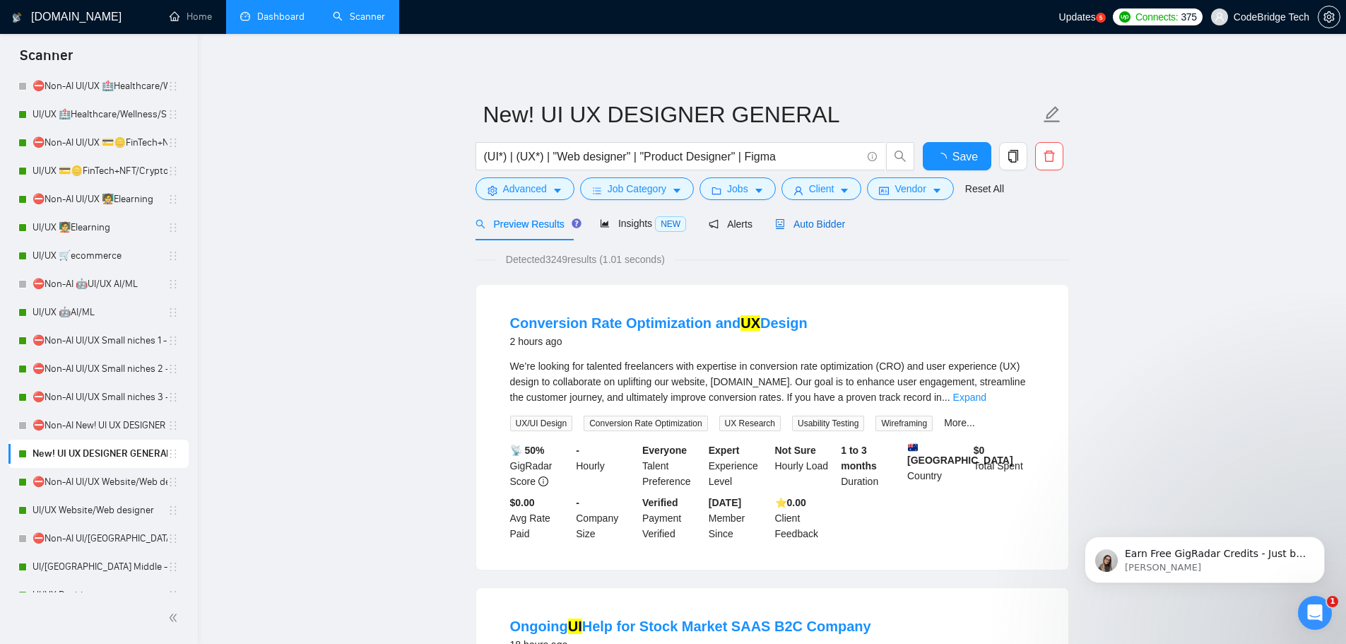
click at [818, 230] on span "Auto Bidder" at bounding box center [810, 223] width 70 height 11
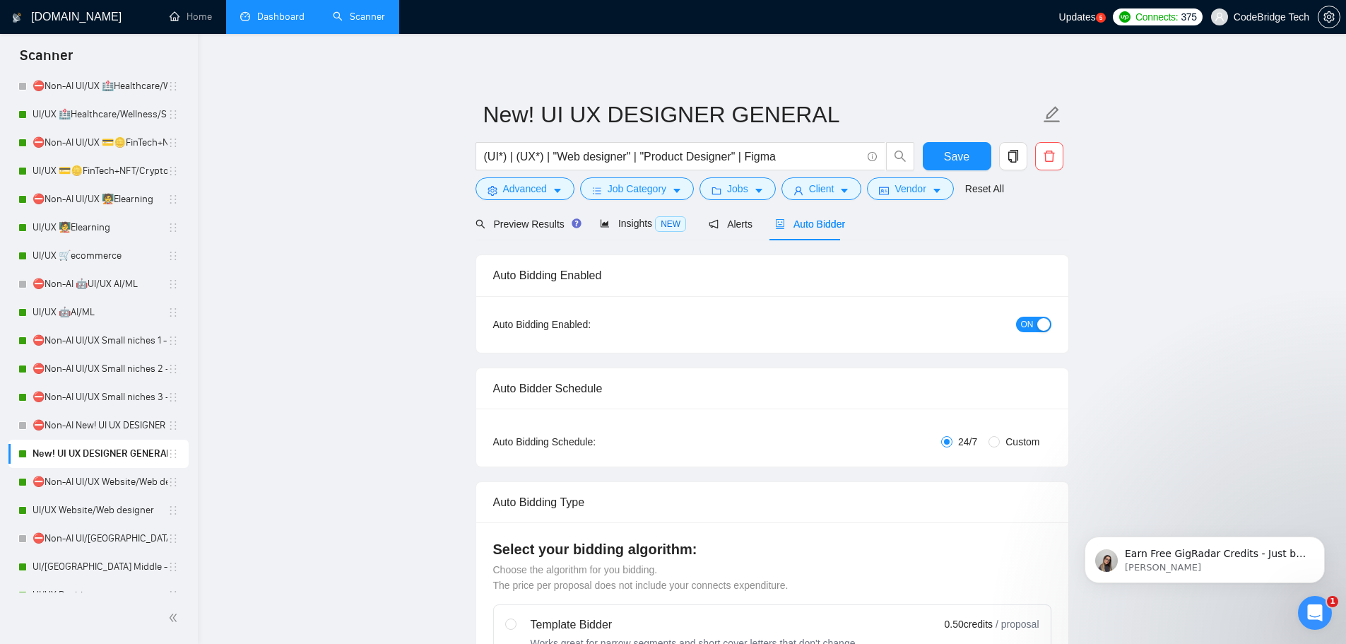
scroll to position [353, 0]
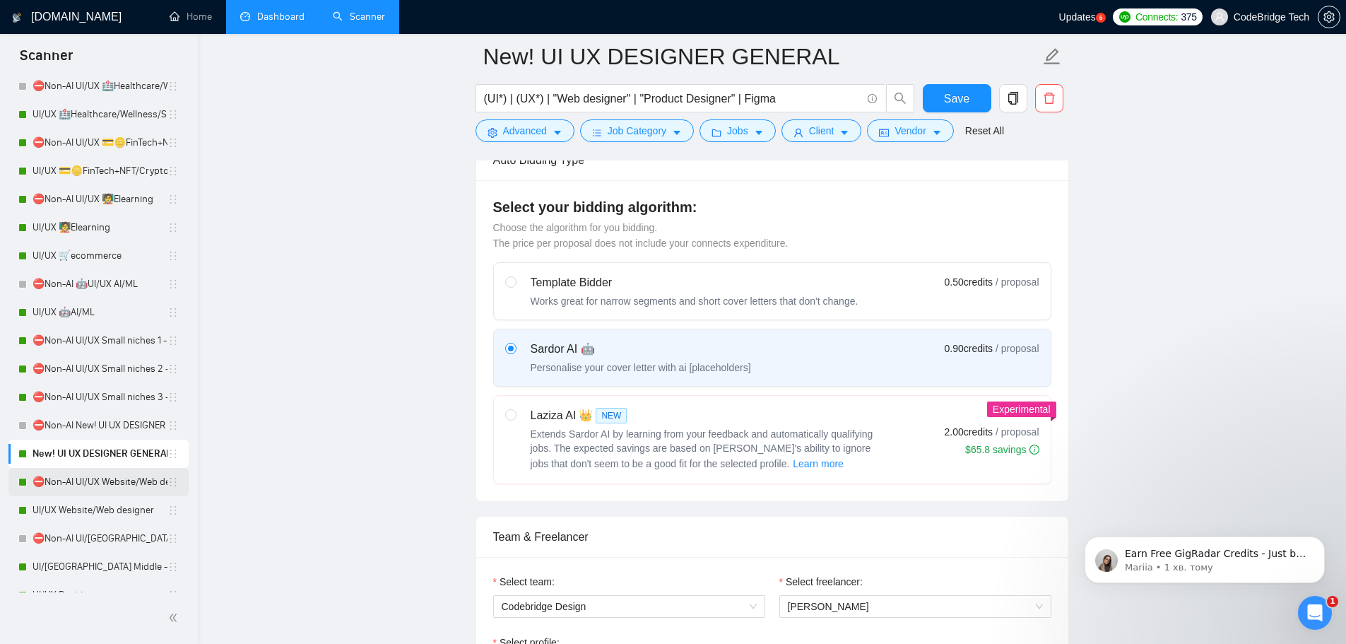
click at [84, 482] on link "⛔Non-AI UI/UX Website/Web designer" at bounding box center [100, 482] width 135 height 28
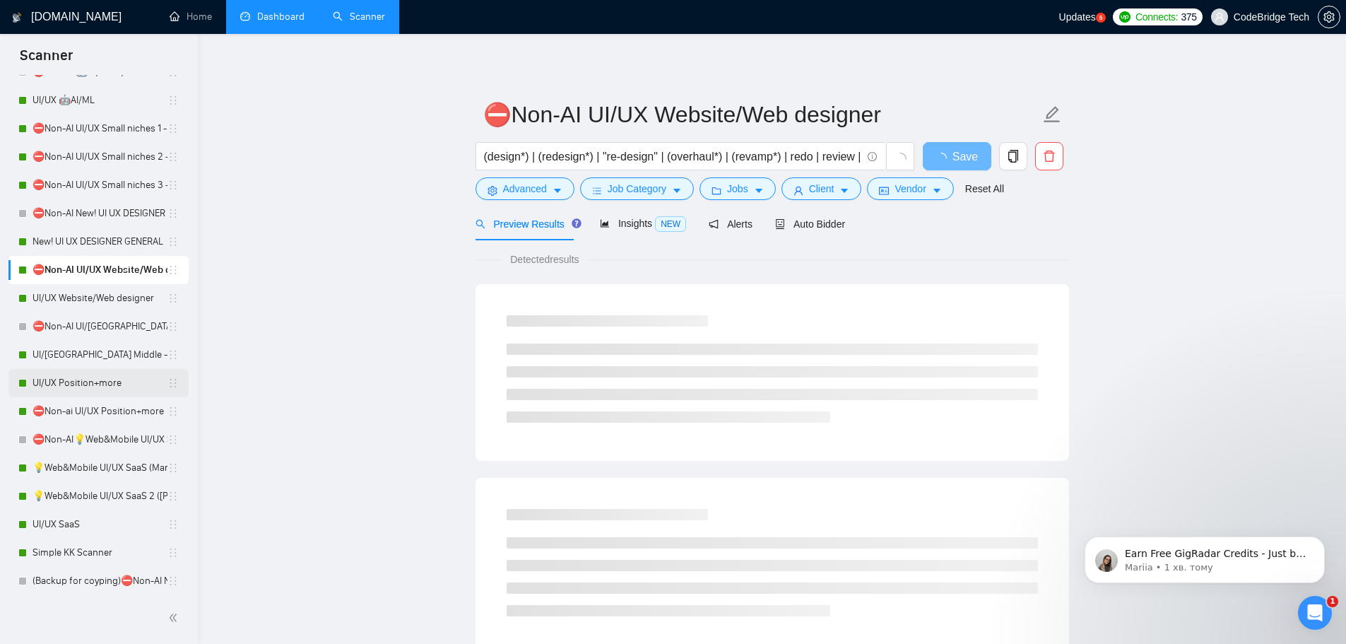
scroll to position [424, 0]
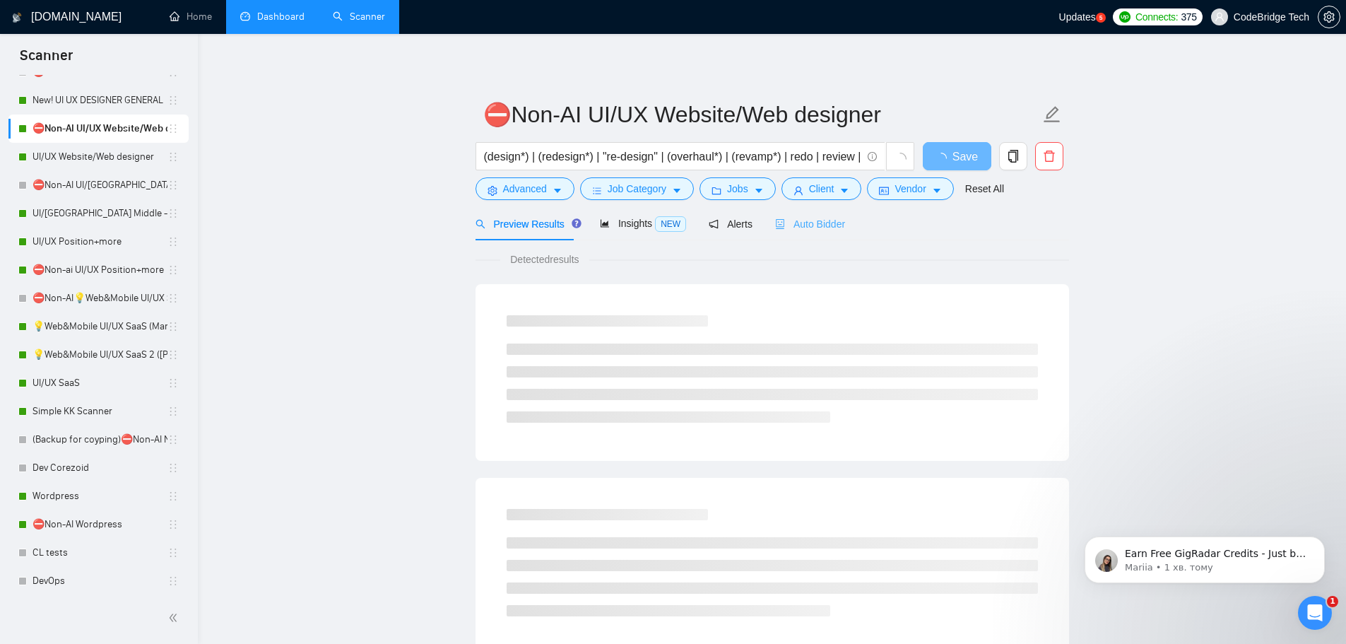
click at [797, 237] on div "Auto Bidder" at bounding box center [810, 223] width 70 height 33
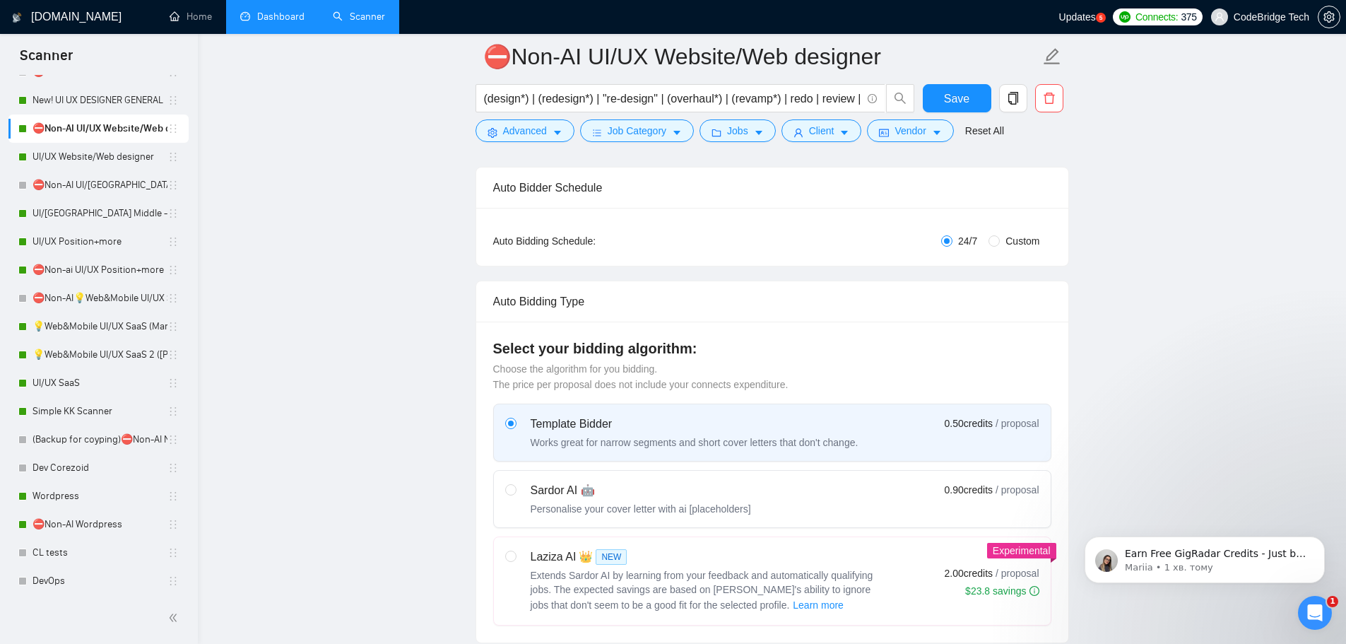
scroll to position [424, 0]
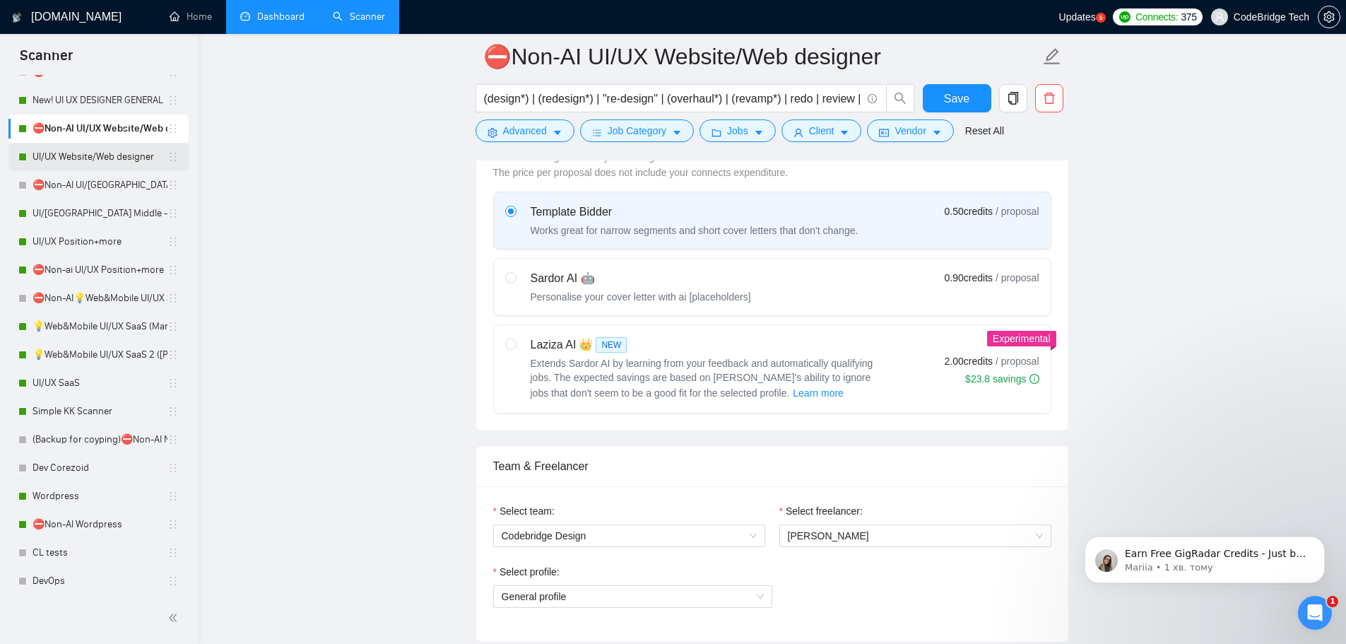
click at [102, 160] on link "UI/UX Website/Web designer" at bounding box center [100, 157] width 135 height 28
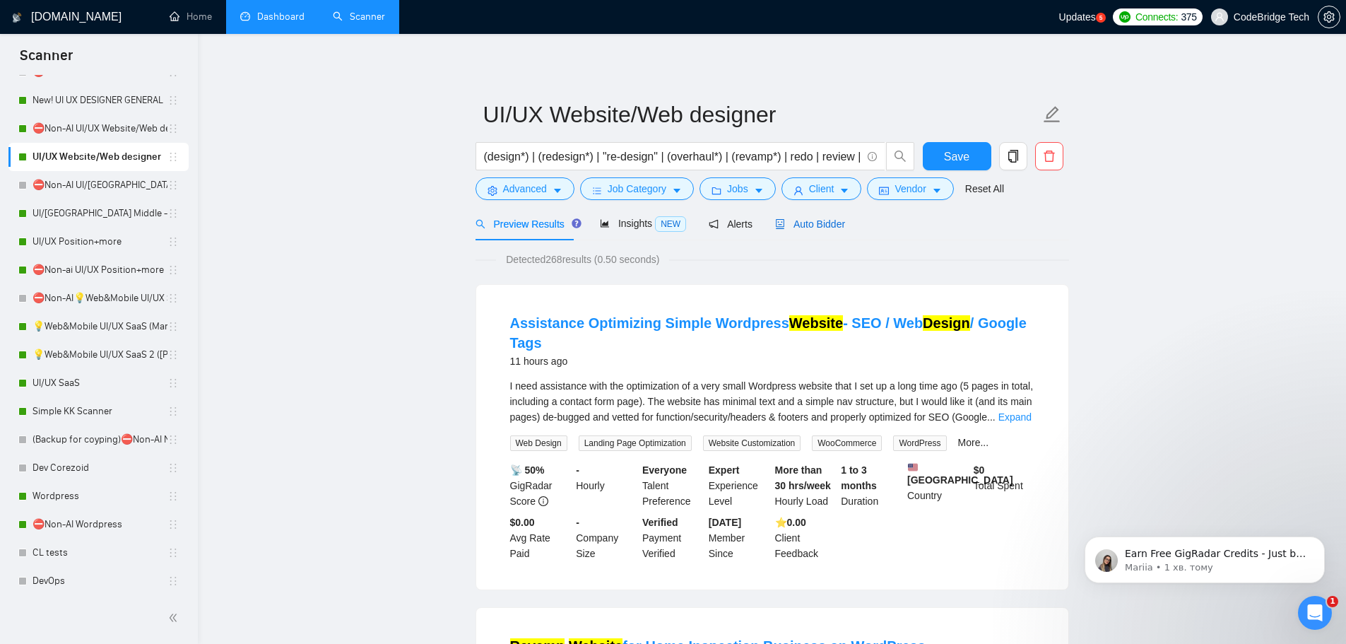
click at [812, 223] on span "Auto Bidder" at bounding box center [810, 223] width 70 height 11
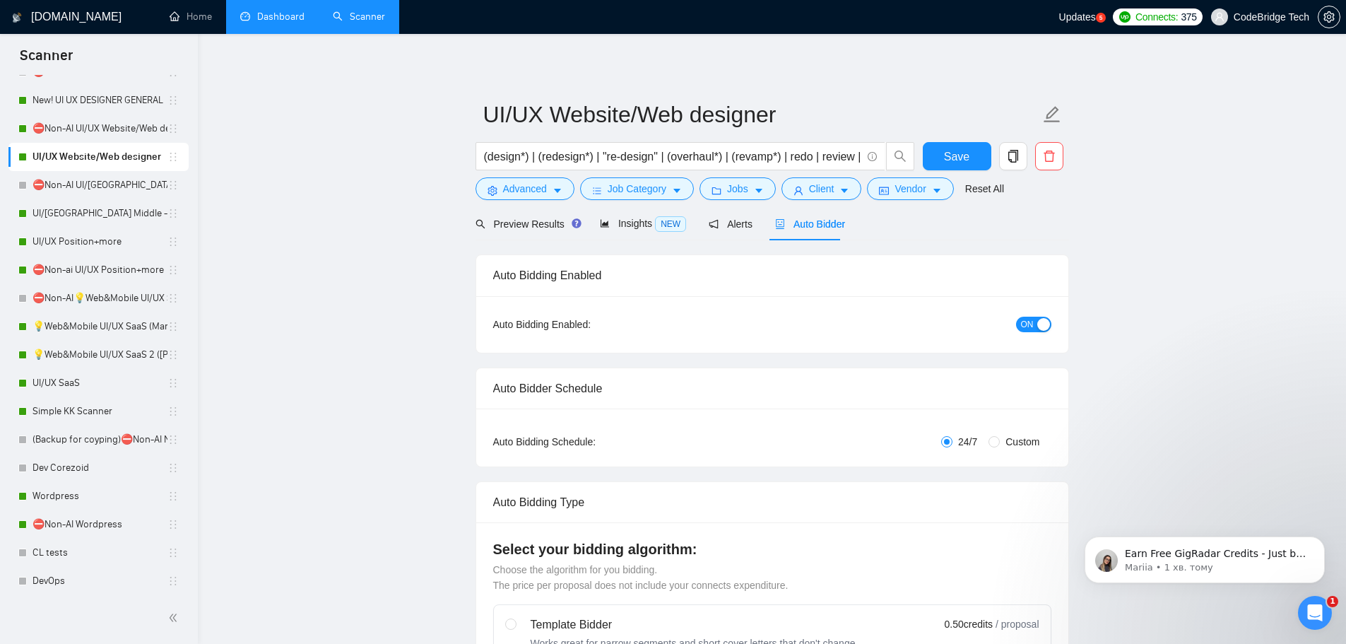
scroll to position [424, 0]
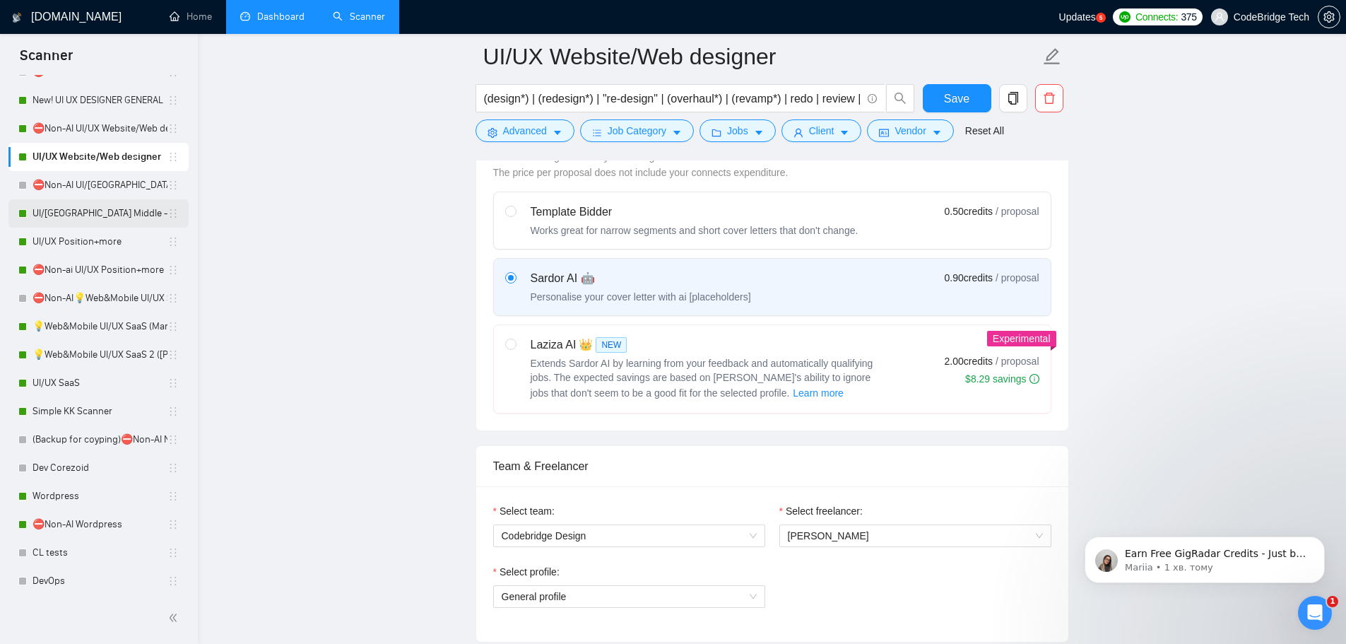
click at [103, 220] on link "UI/[GEOGRAPHIC_DATA] Middle - [GEOGRAPHIC_DATA], [GEOGRAPHIC_DATA], [GEOGRAPHIC…" at bounding box center [100, 213] width 135 height 28
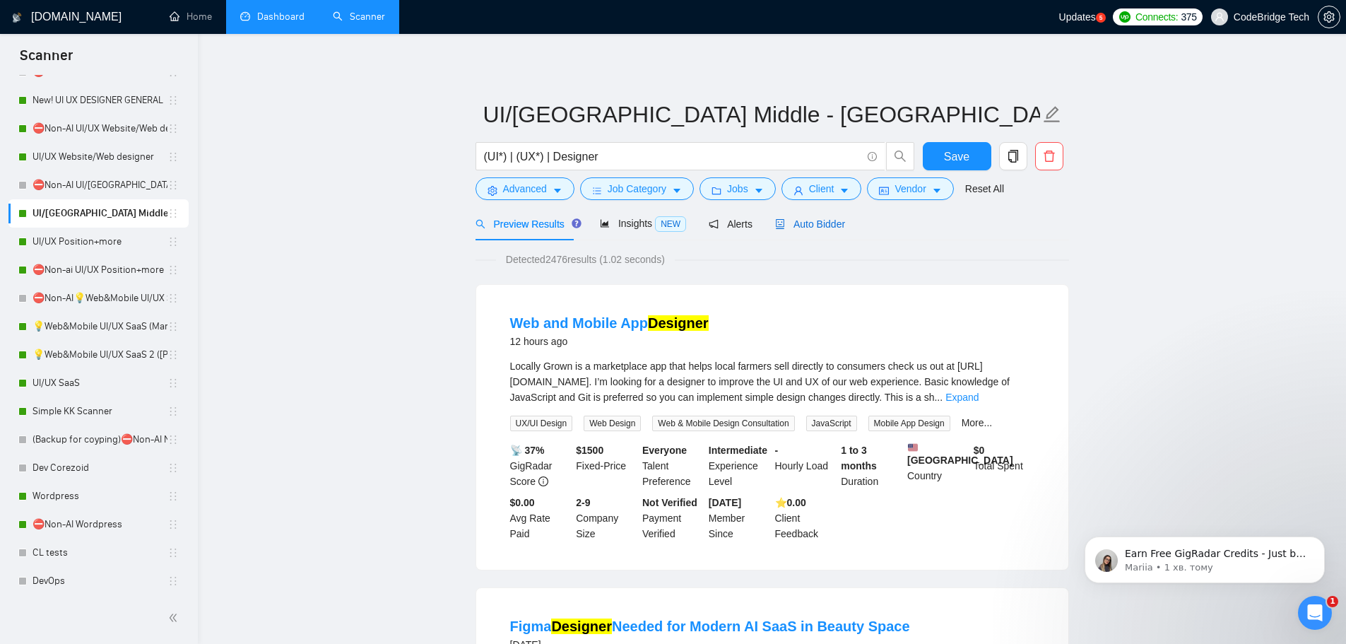
click at [813, 231] on div "Auto Bidder" at bounding box center [810, 224] width 70 height 16
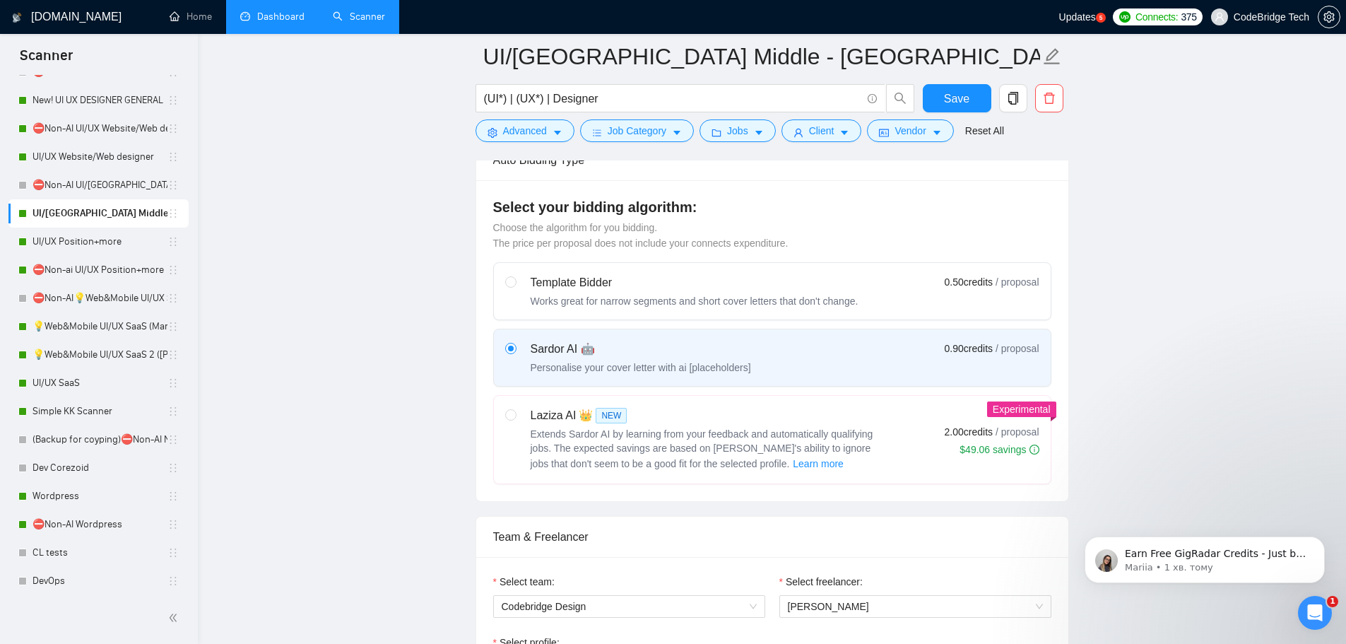
scroll to position [495, 0]
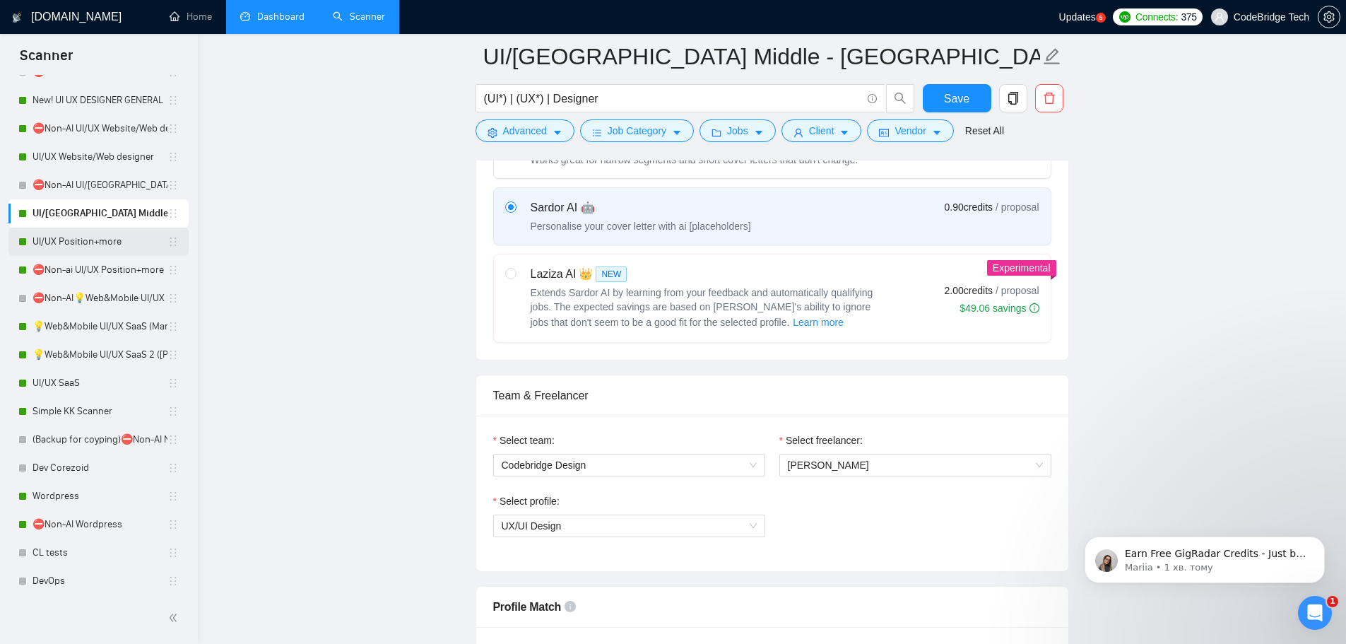
click at [86, 240] on link "UI/UX Position+more" at bounding box center [100, 242] width 135 height 28
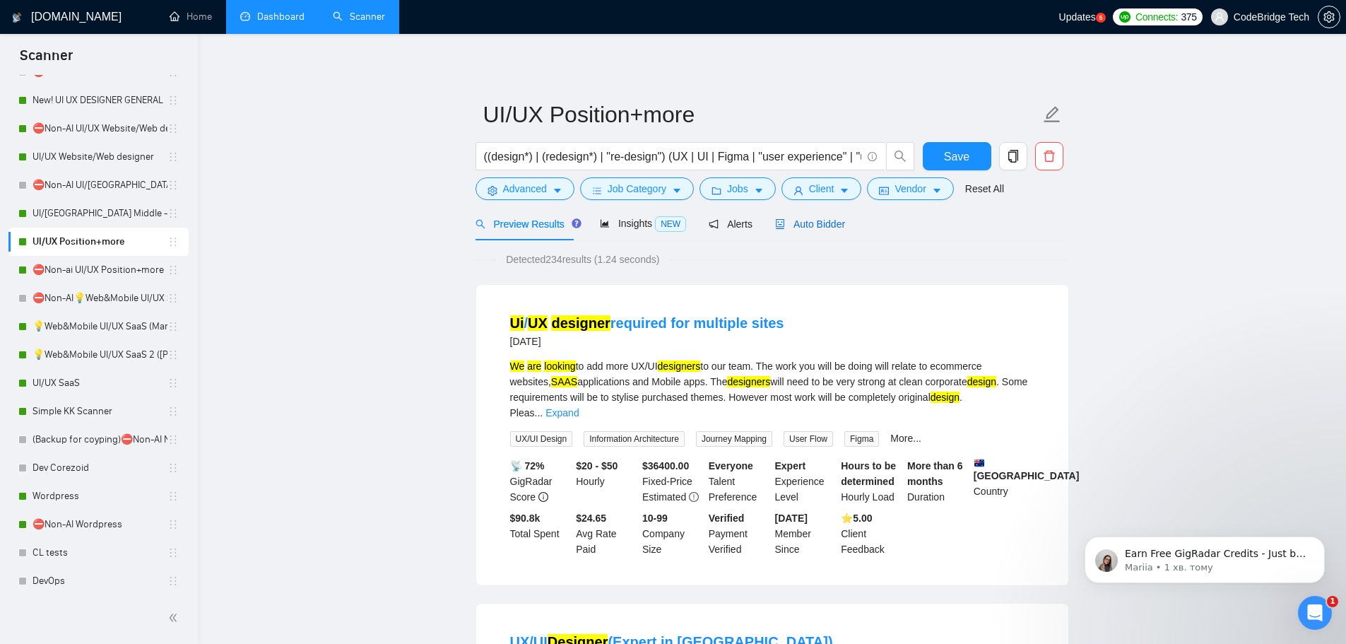
click at [825, 219] on span "Auto Bidder" at bounding box center [810, 223] width 70 height 11
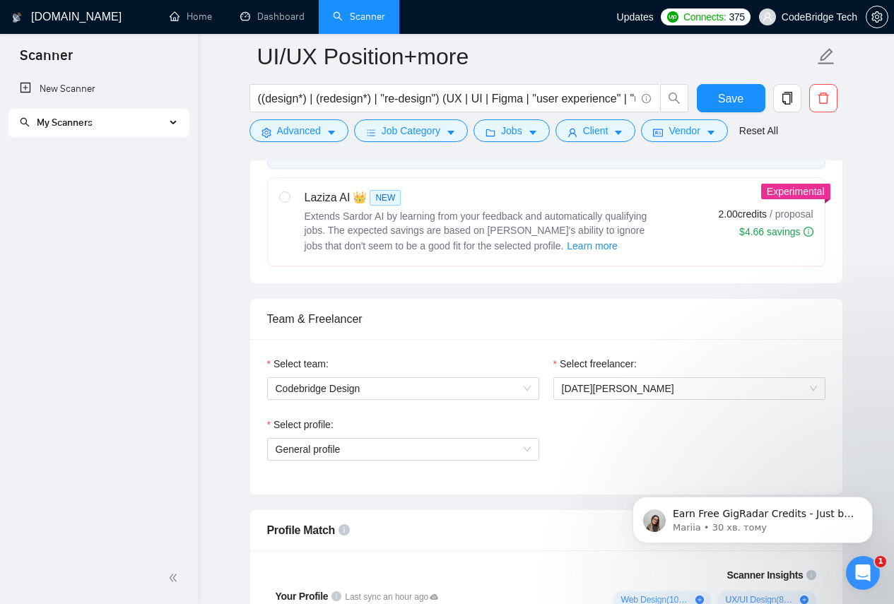
scroll to position [500, 0]
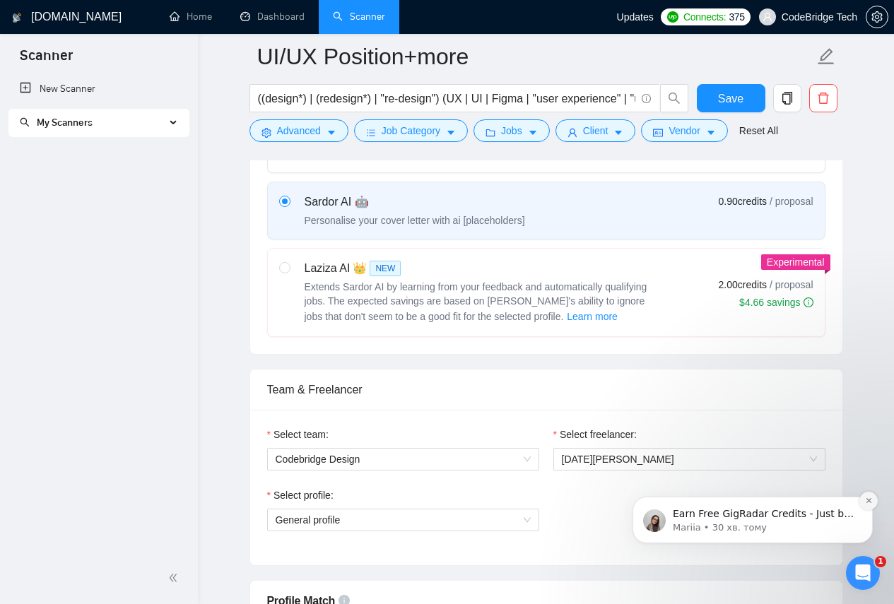
click at [871, 502] on icon "Dismiss notification" at bounding box center [869, 501] width 8 height 8
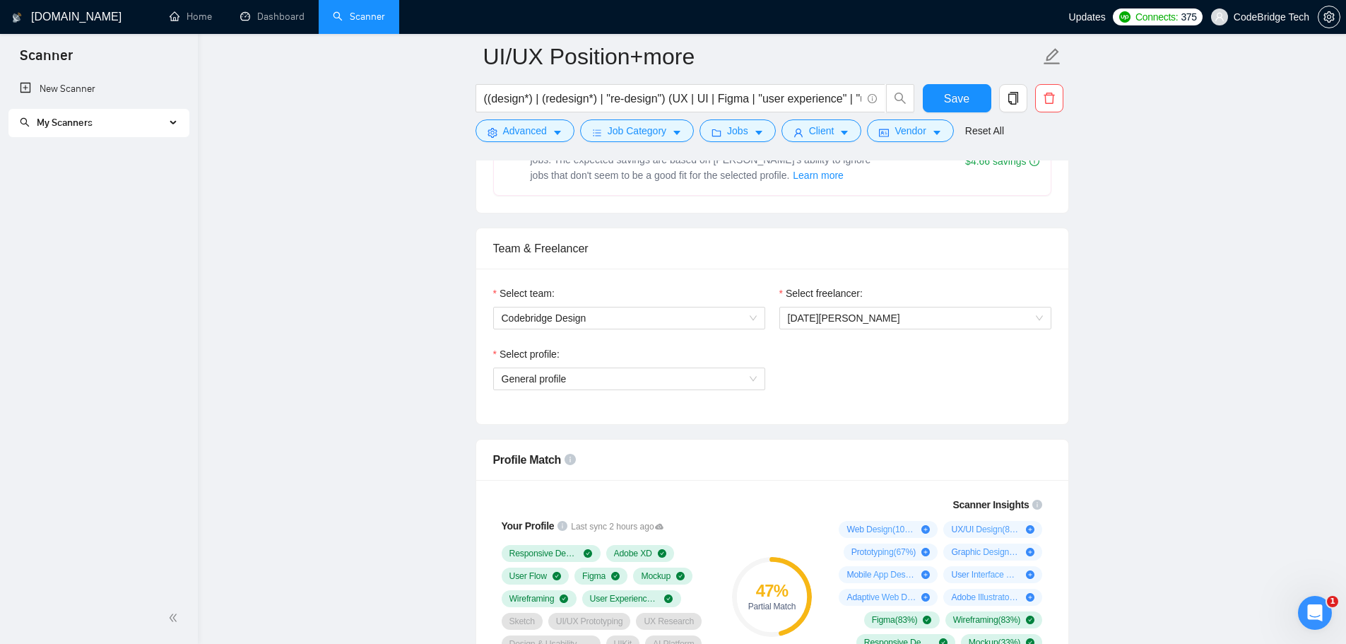
scroll to position [712, 0]
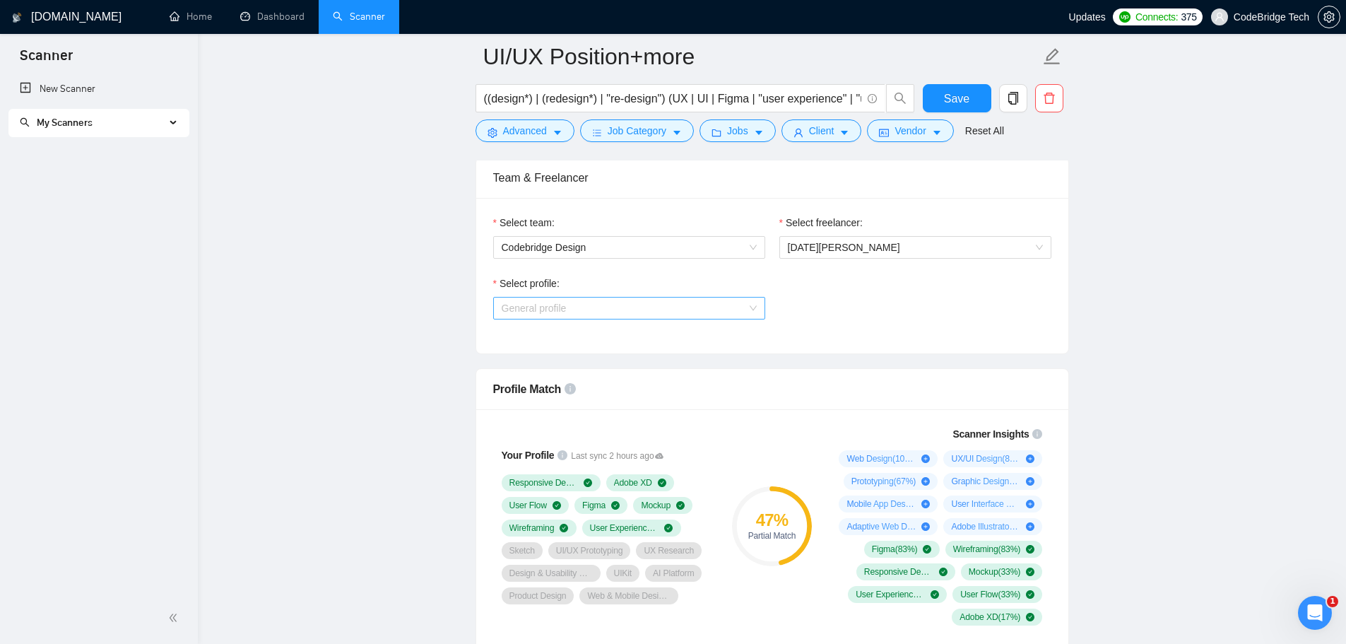
click at [630, 299] on span "General profile" at bounding box center [629, 308] width 255 height 21
drag, startPoint x: 916, startPoint y: 286, endPoint x: 921, endPoint y: 280, distance: 8.1
click at [918, 286] on div "Select profile: General profile" at bounding box center [772, 306] width 572 height 61
click at [747, 304] on span "General profile" at bounding box center [629, 308] width 255 height 21
click at [991, 261] on div "Select freelancer: [DATE][PERSON_NAME]" at bounding box center [915, 245] width 286 height 61
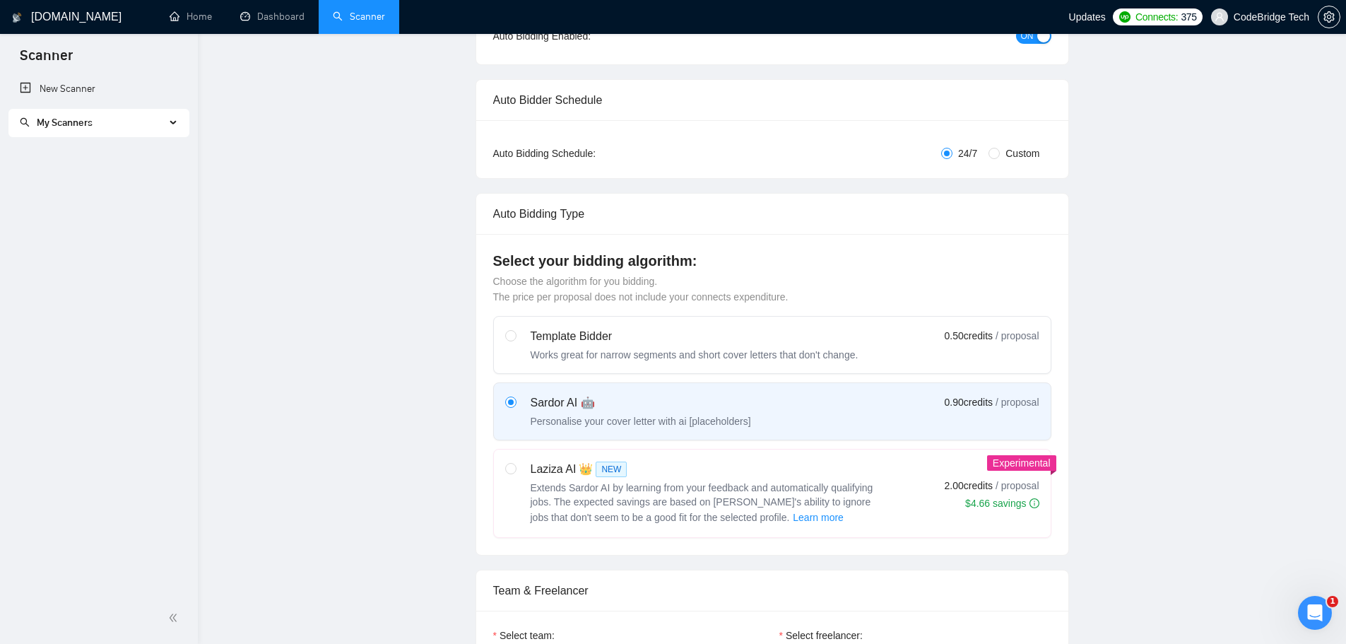
scroll to position [0, 0]
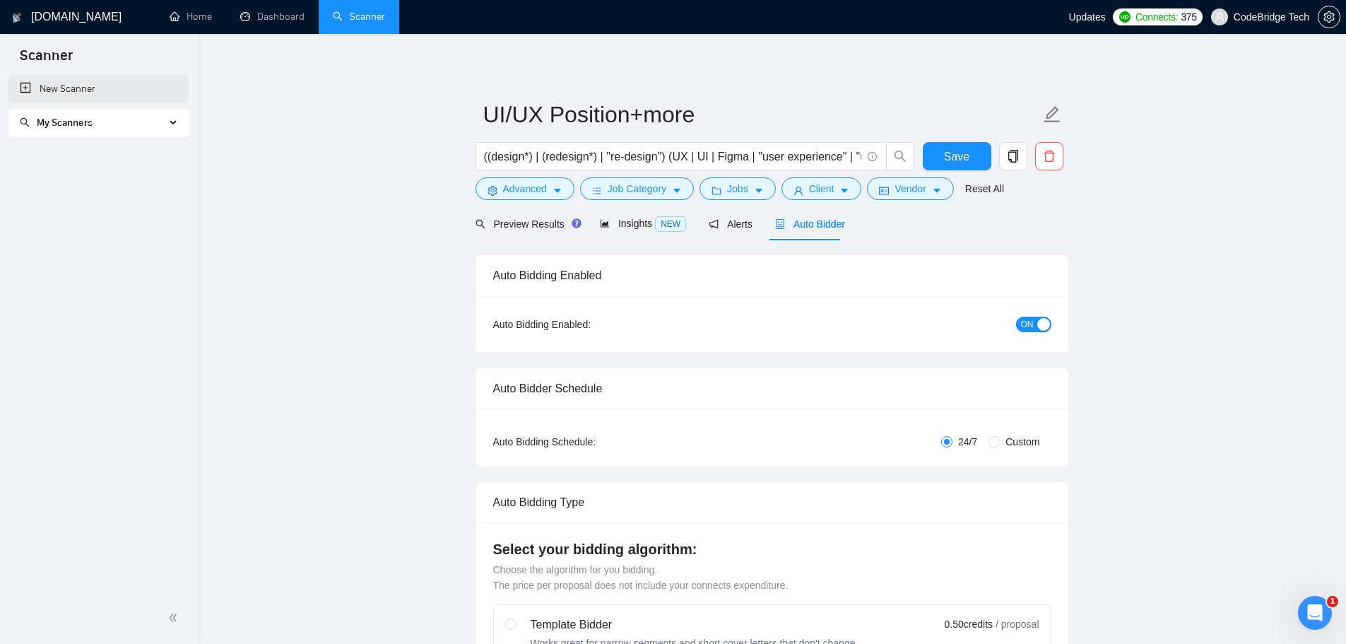
click at [69, 97] on link "New Scanner" at bounding box center [99, 89] width 158 height 28
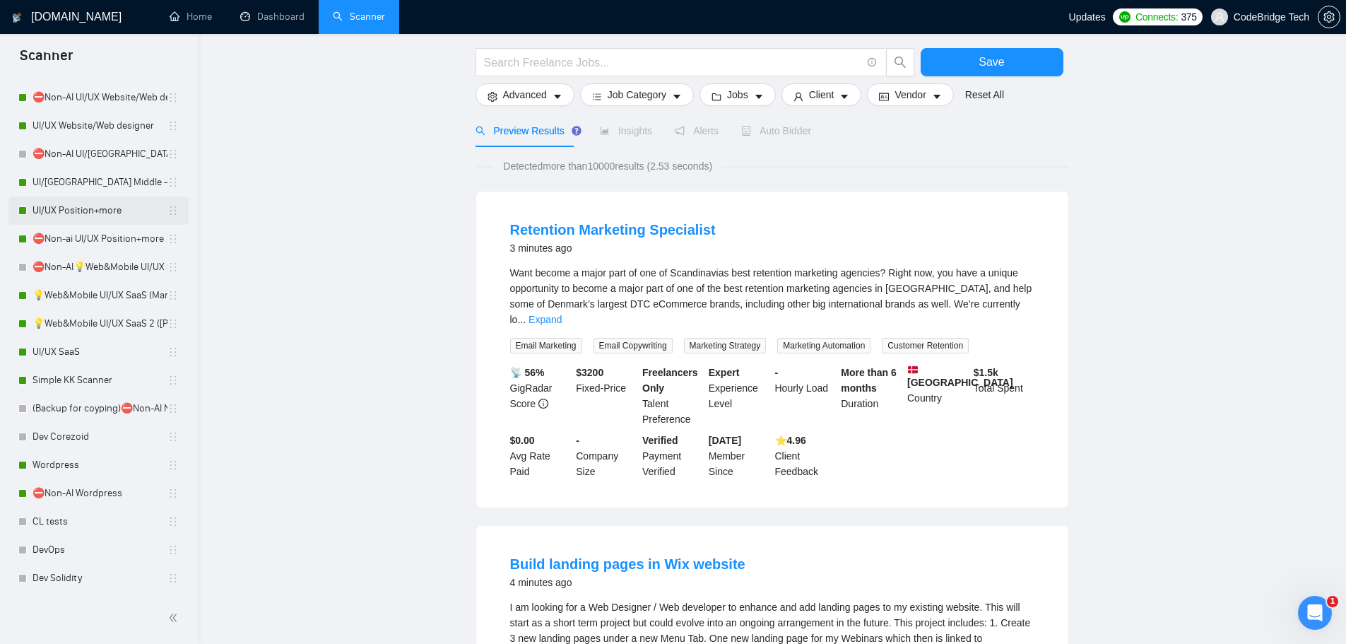
scroll to position [212, 0]
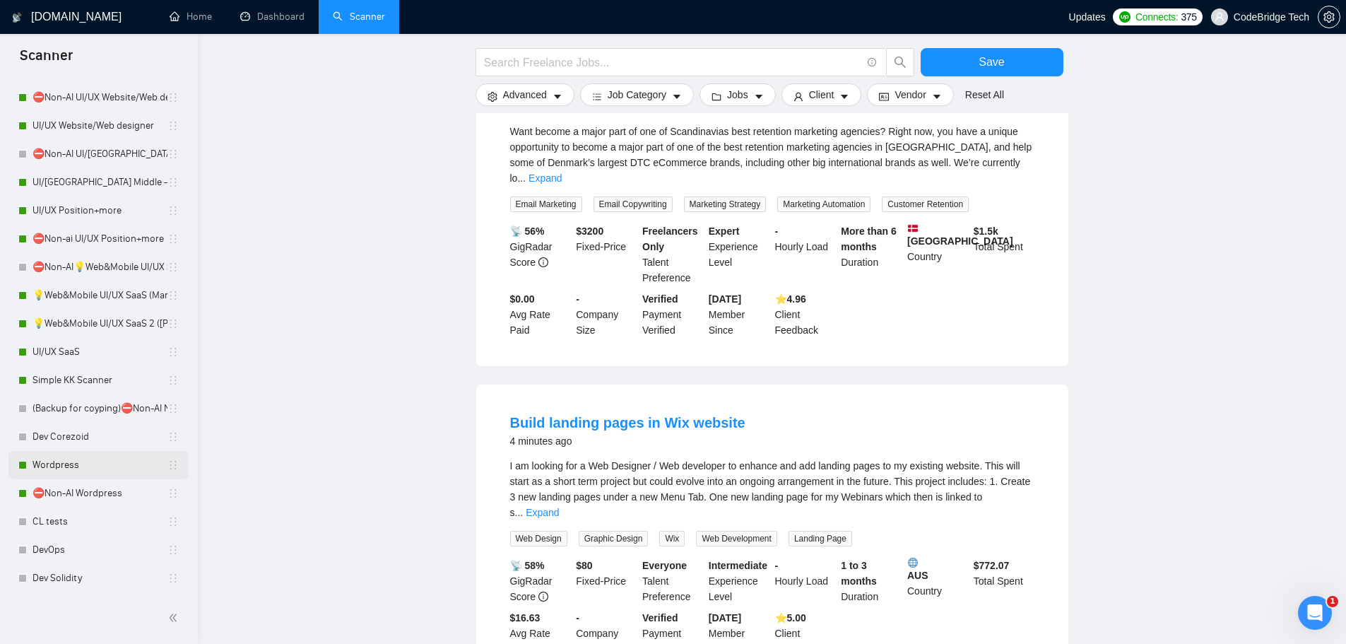
click at [61, 466] on link "Wordpress" at bounding box center [100, 465] width 135 height 28
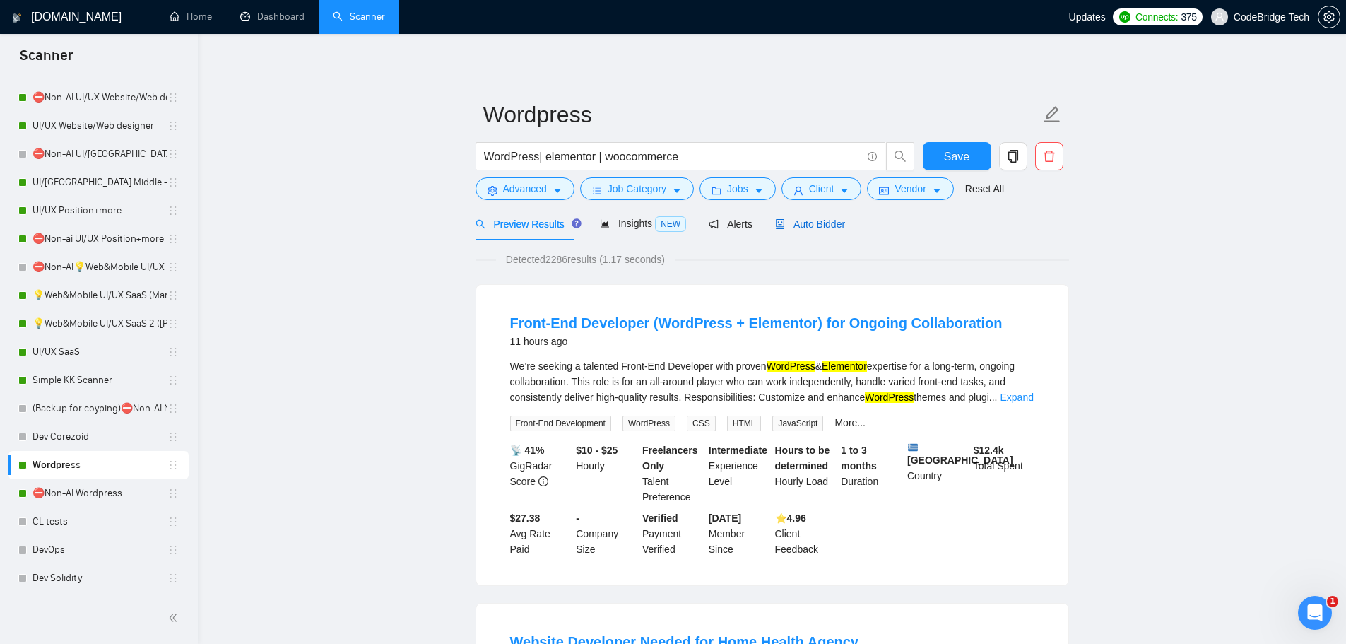
click at [799, 224] on span "Auto Bidder" at bounding box center [810, 223] width 70 height 11
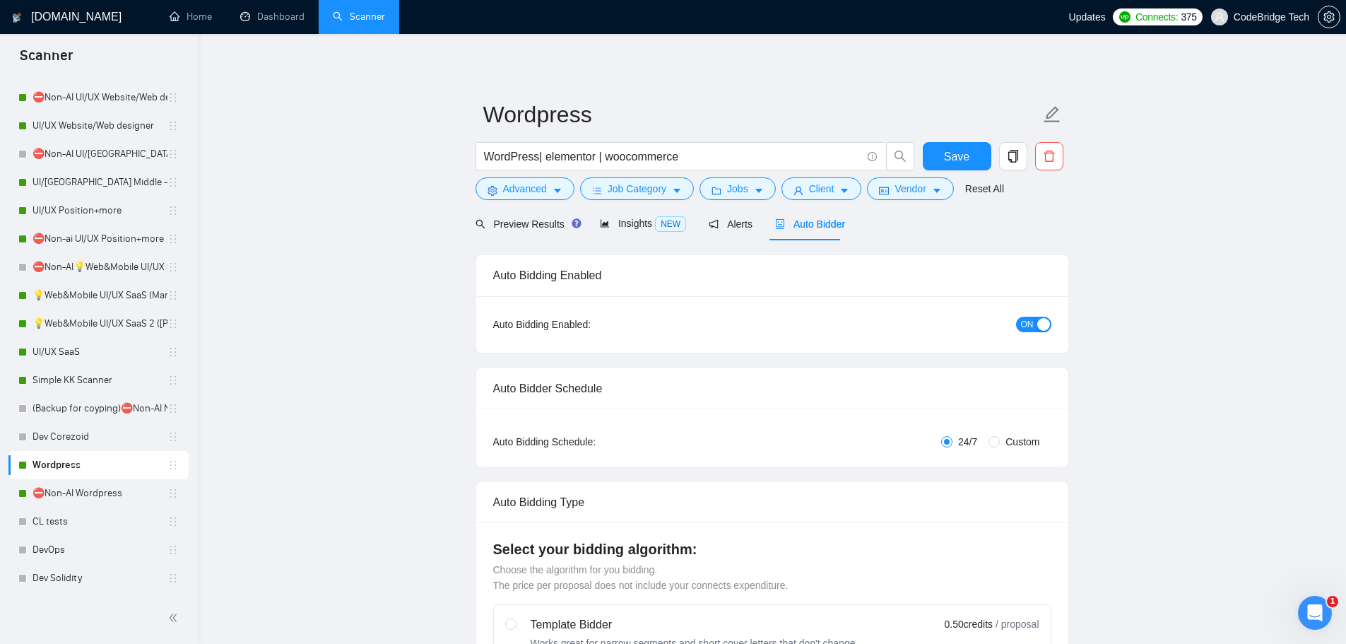
radio input "false"
radio input "true"
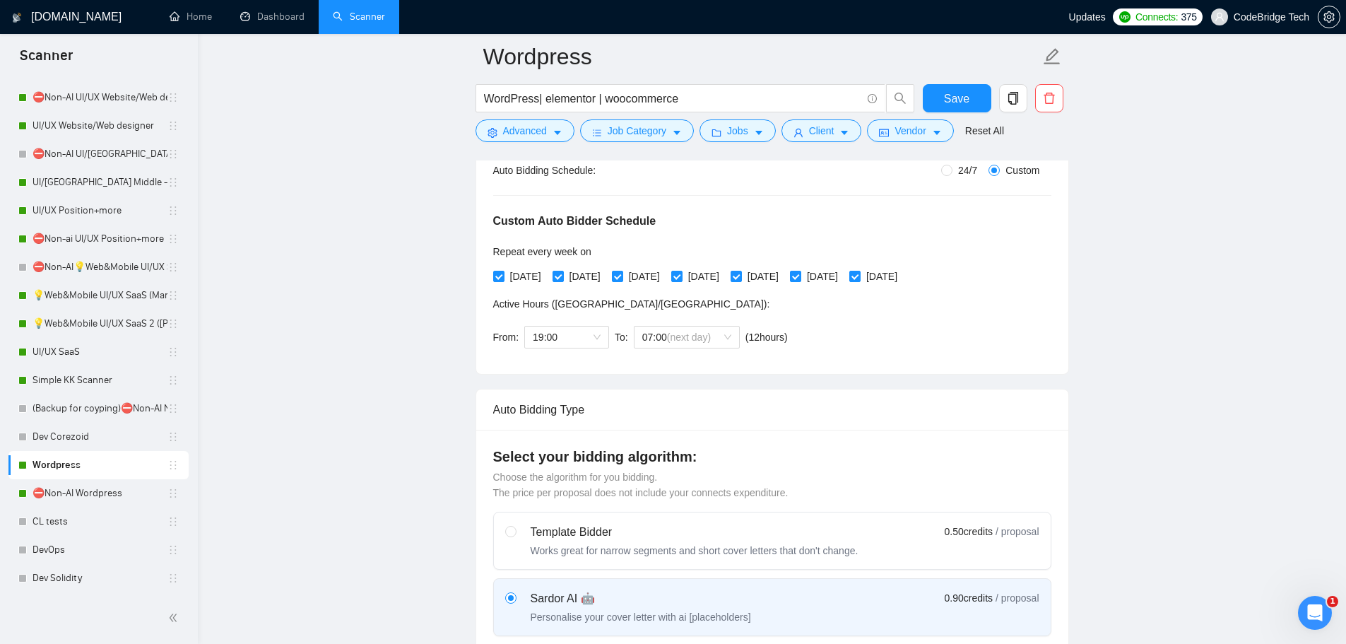
scroll to position [424, 0]
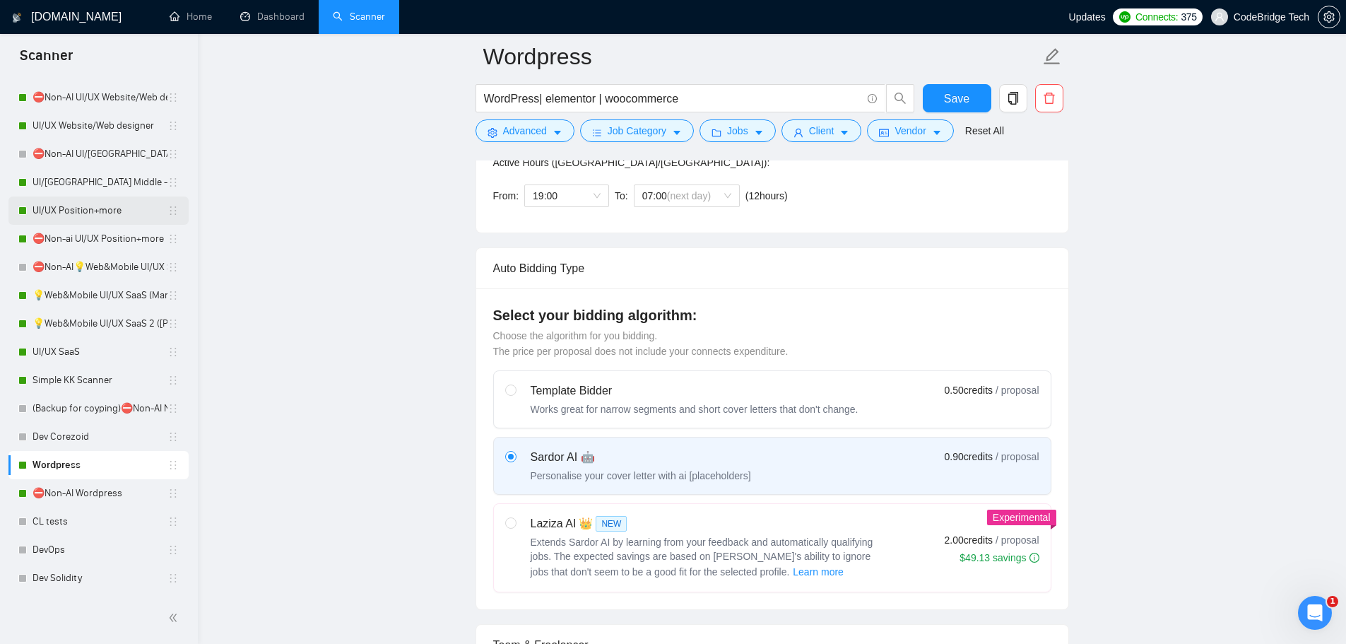
click at [85, 216] on link "UI/UX Position+more" at bounding box center [100, 210] width 135 height 28
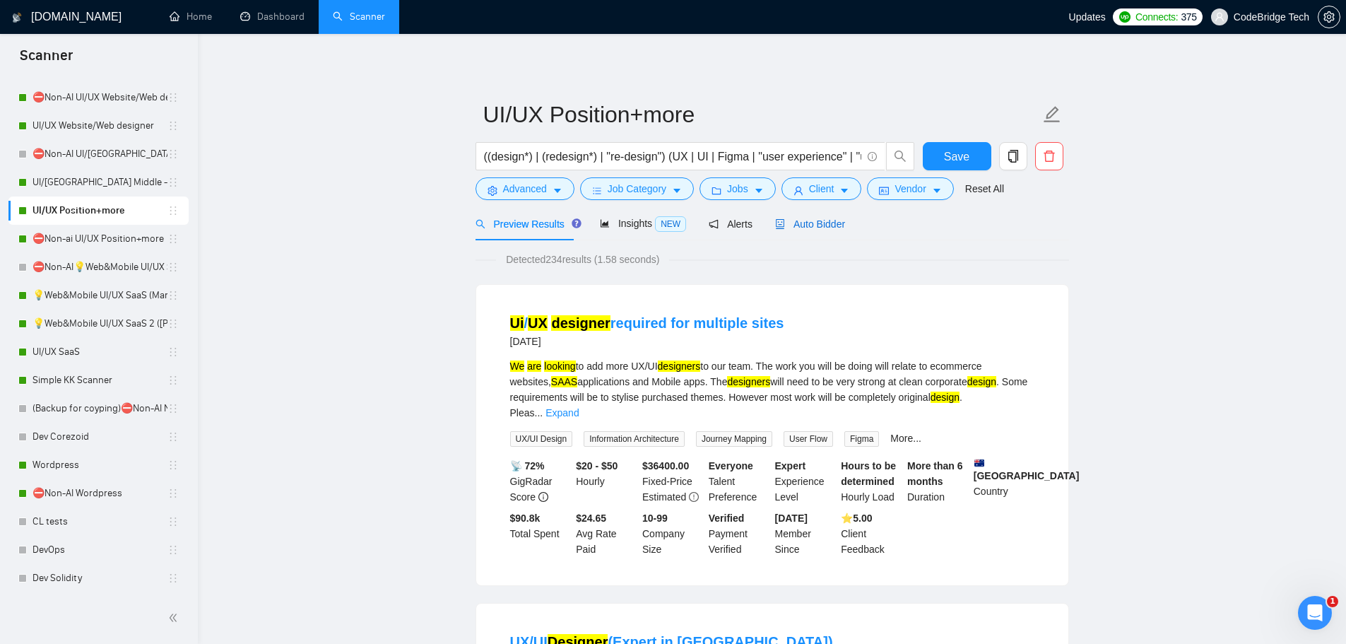
click at [806, 228] on span "Auto Bidder" at bounding box center [810, 223] width 70 height 11
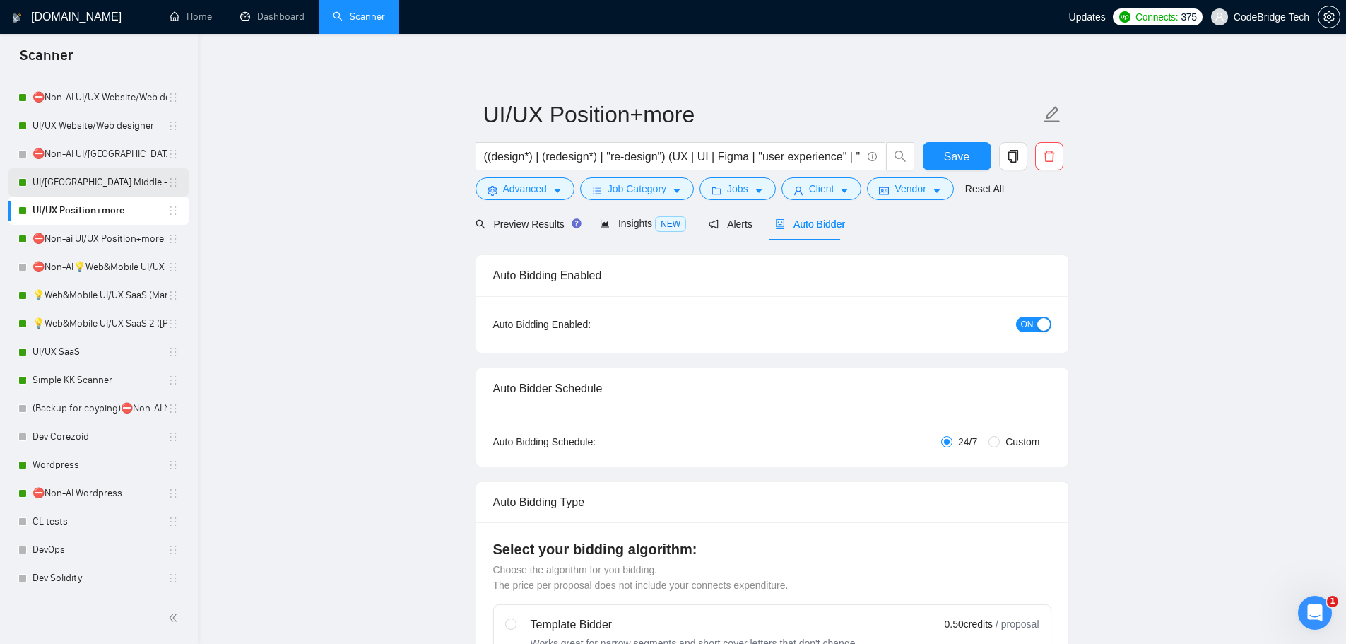
click at [73, 184] on link "UI/[GEOGRAPHIC_DATA] Middle - [GEOGRAPHIC_DATA], [GEOGRAPHIC_DATA], [GEOGRAPHIC…" at bounding box center [100, 182] width 135 height 28
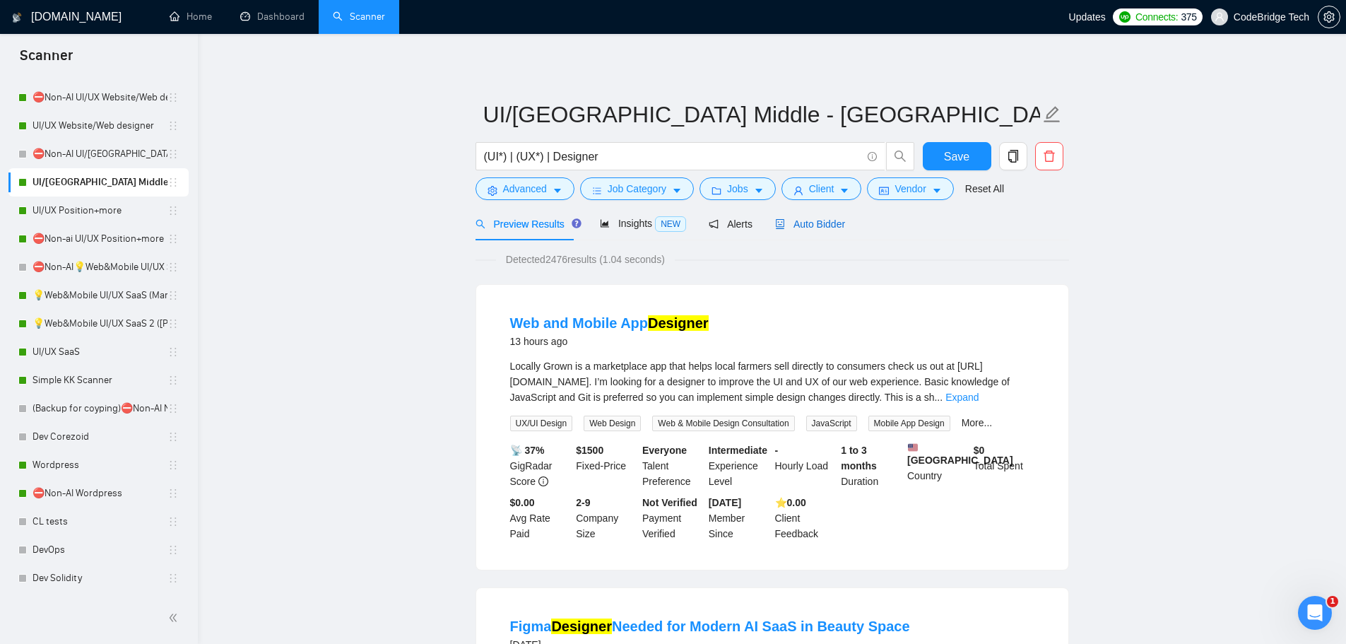
click at [809, 229] on span "Auto Bidder" at bounding box center [810, 223] width 70 height 11
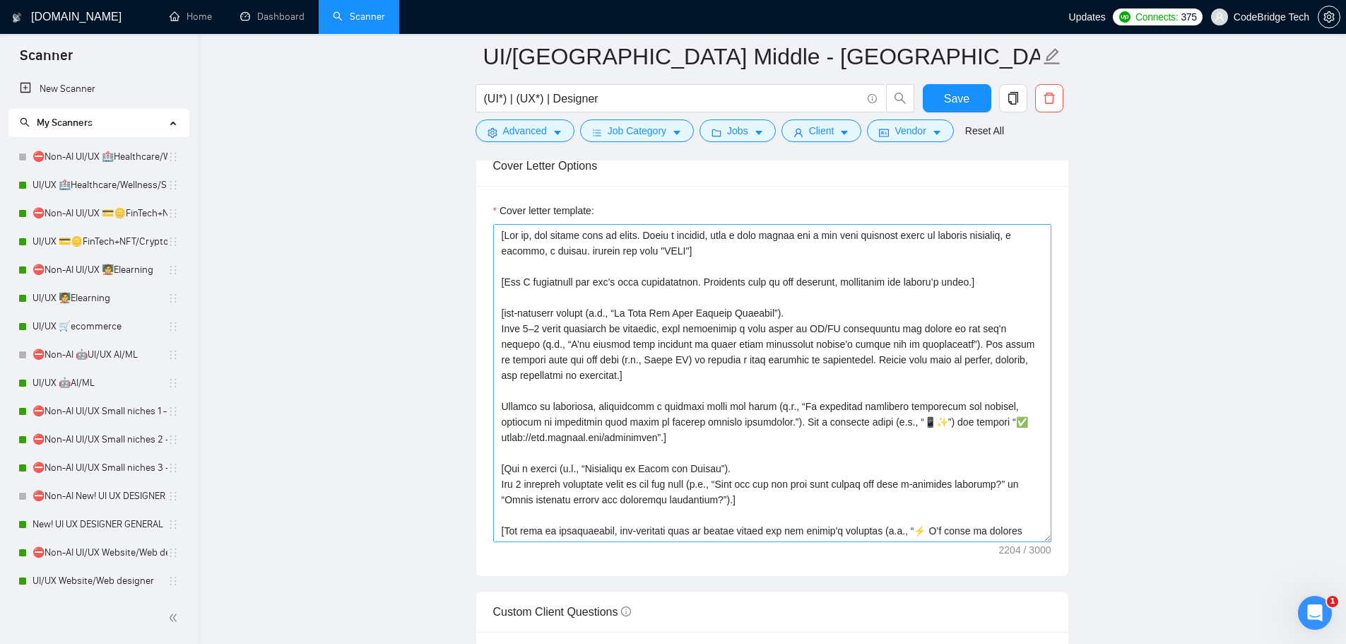
scroll to position [202, 0]
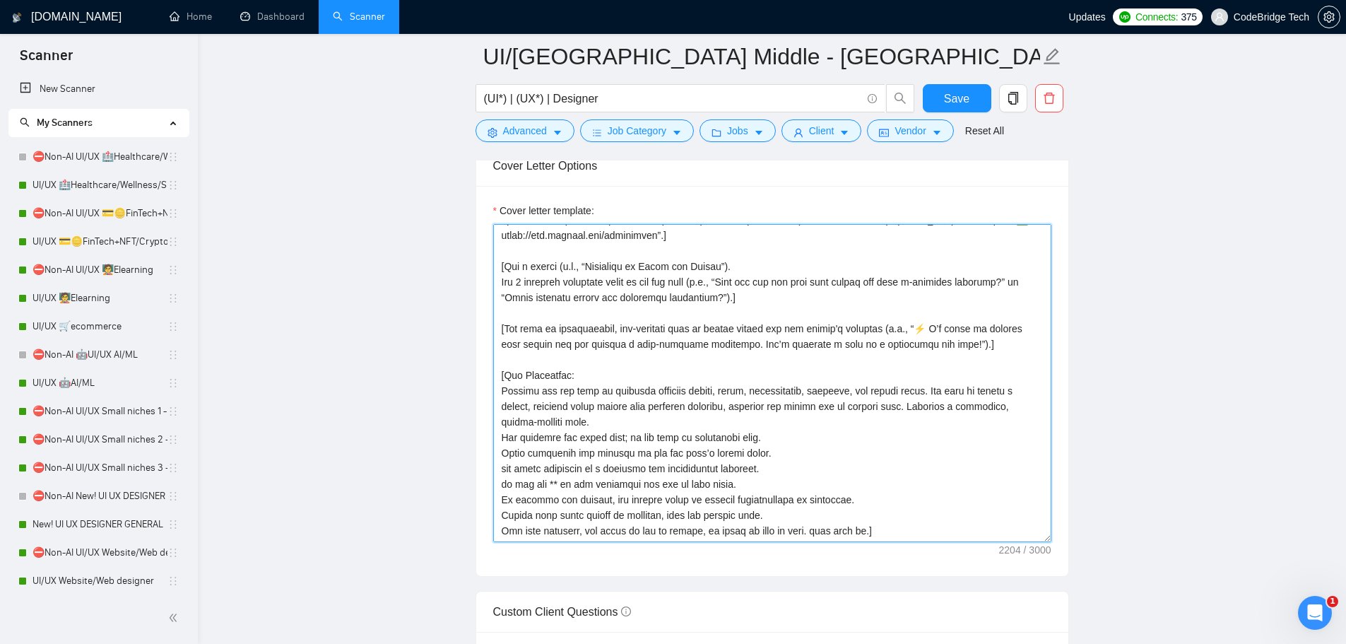
click at [656, 511] on textarea "Cover letter template:" at bounding box center [772, 383] width 558 height 318
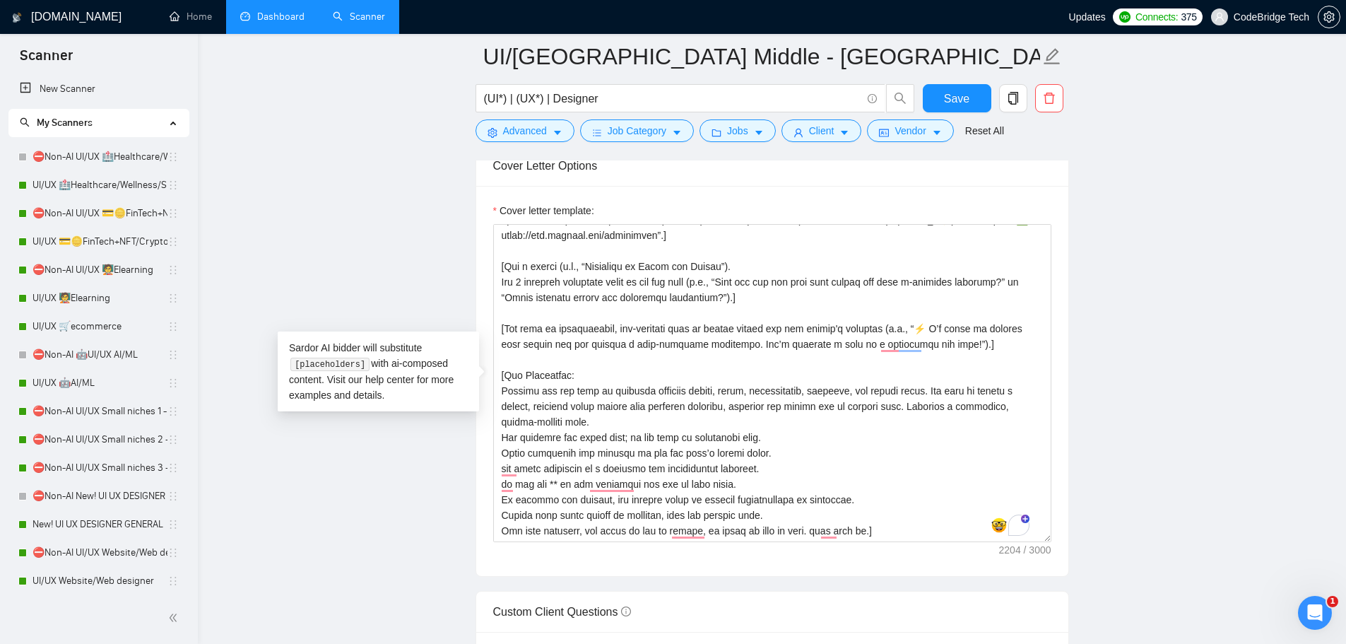
click at [282, 23] on link "Dashboard" at bounding box center [272, 17] width 64 height 12
